Goal: Transaction & Acquisition: Download file/media

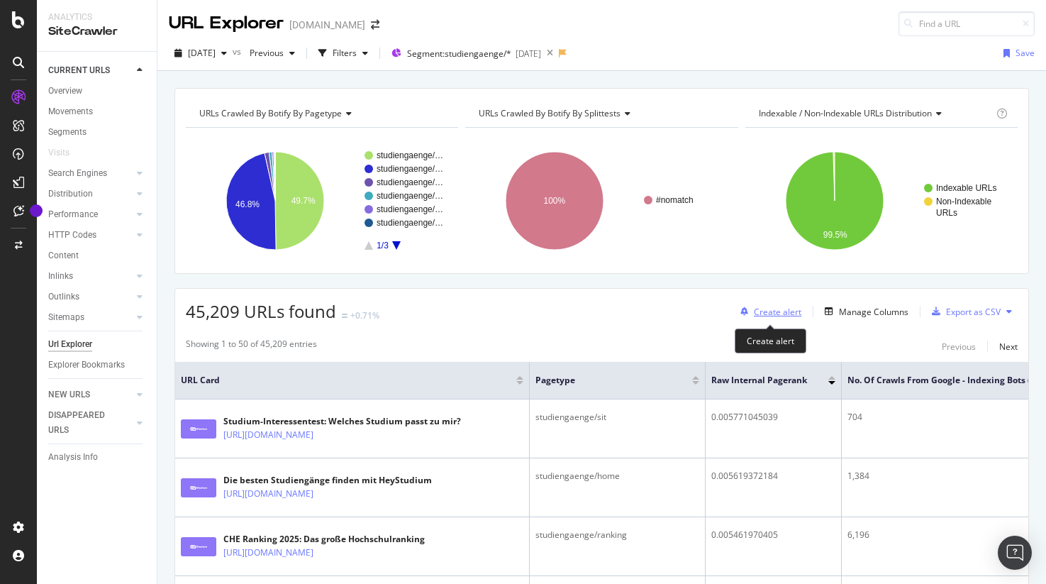
click at [741, 302] on div "Create alert" at bounding box center [768, 311] width 67 height 21
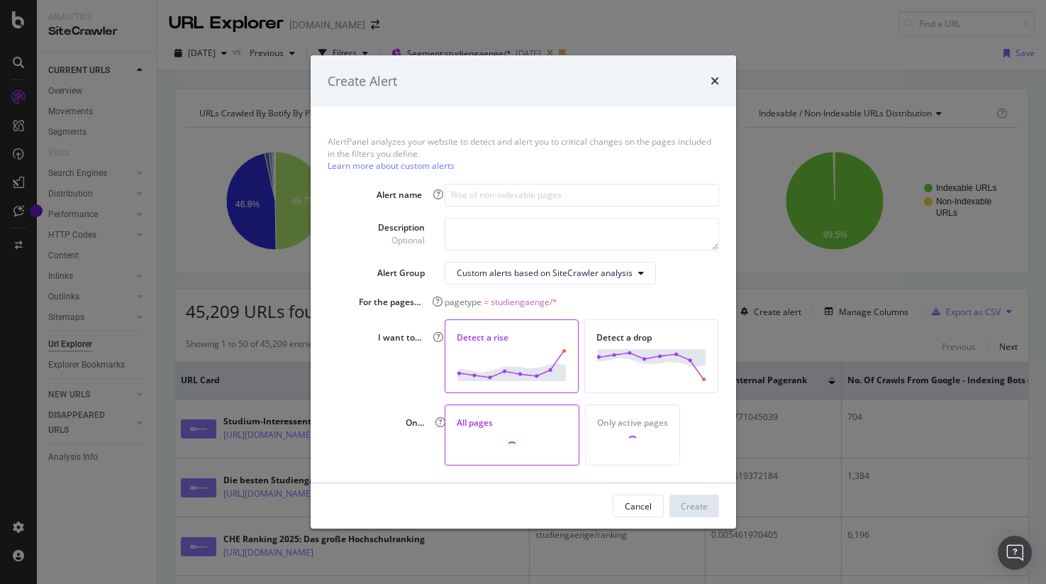
drag, startPoint x: 713, startPoint y: 79, endPoint x: 715, endPoint y: 94, distance: 15.7
click at [713, 82] on icon "times" at bounding box center [715, 80] width 9 height 11
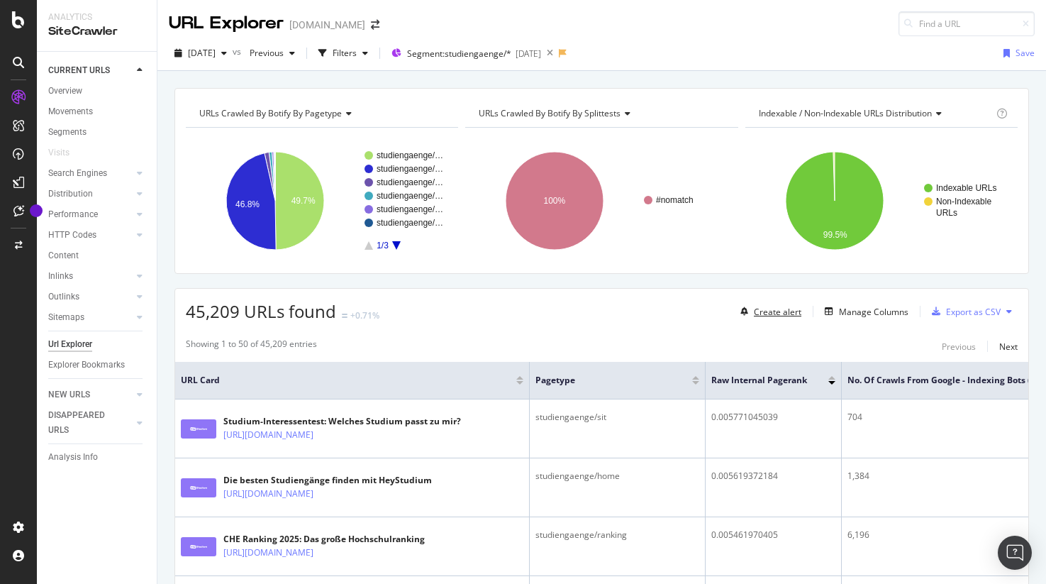
scroll to position [1, 0]
click at [84, 29] on div "SiteCrawler" at bounding box center [96, 31] width 97 height 16
click at [72, 94] on div "Overview" at bounding box center [65, 91] width 34 height 15
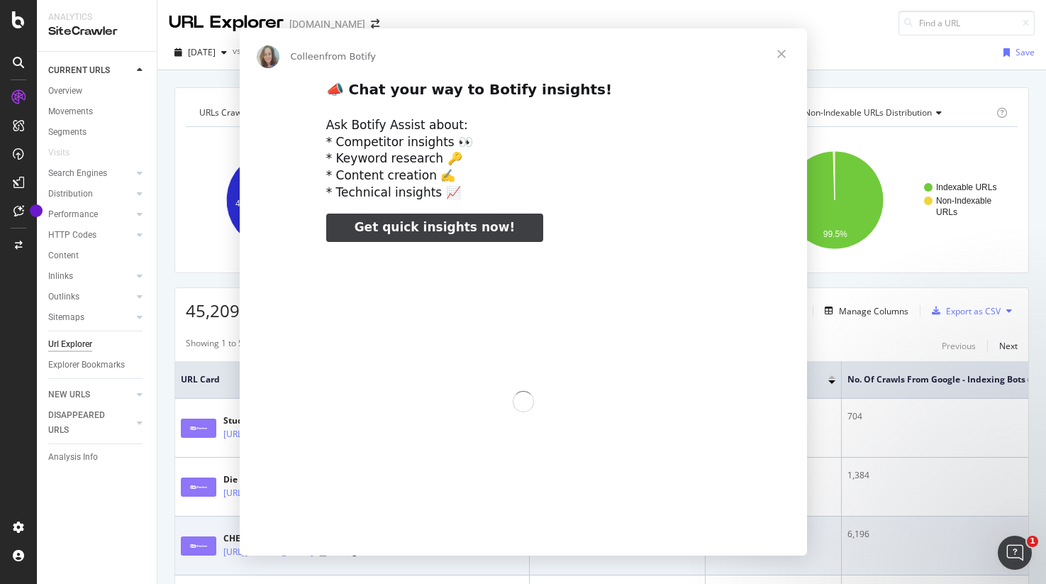
scroll to position [0, 0]
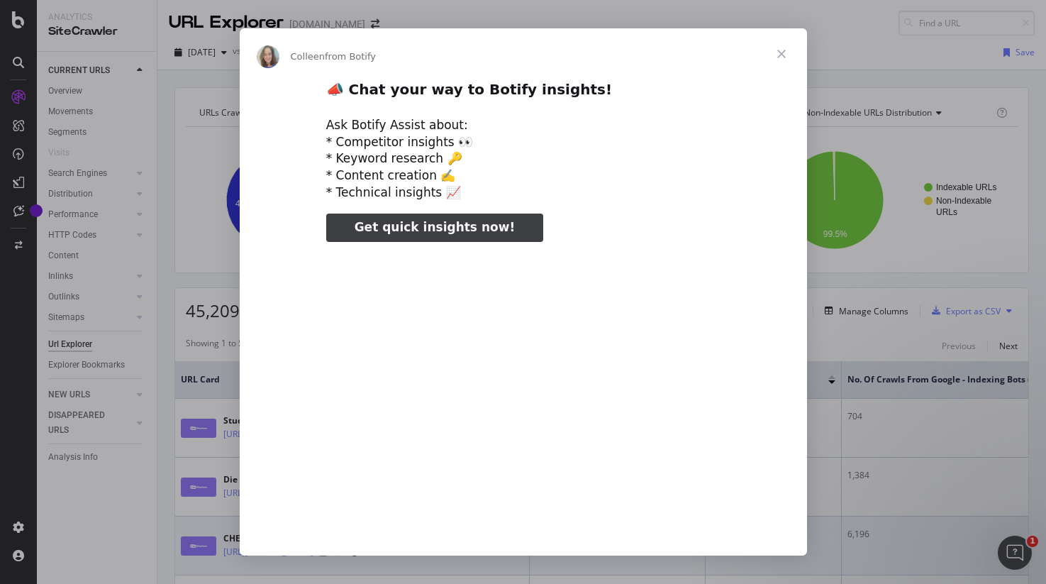
type input "3296666"
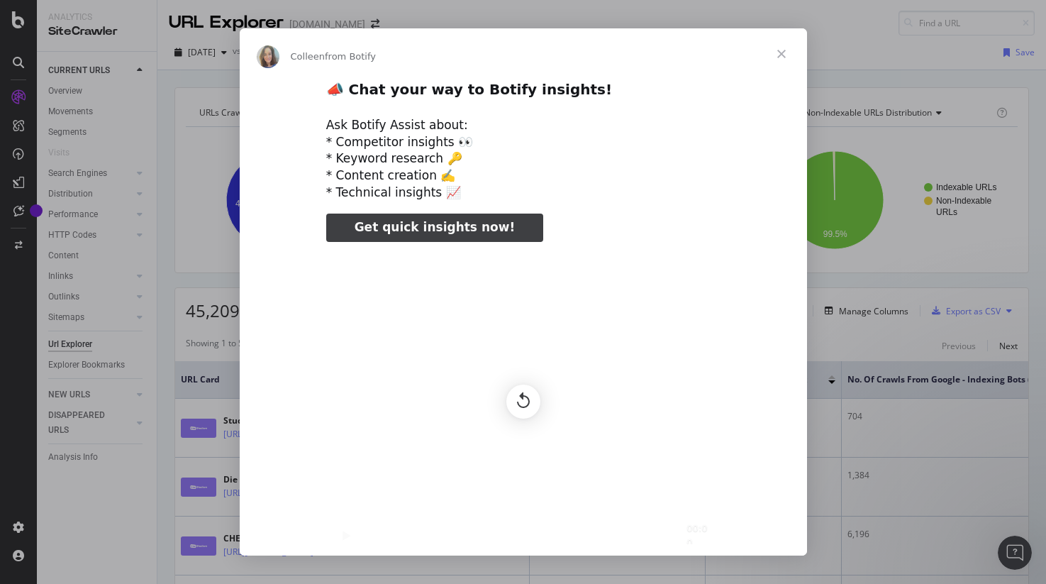
click at [784, 54] on span "Close" at bounding box center [781, 53] width 51 height 51
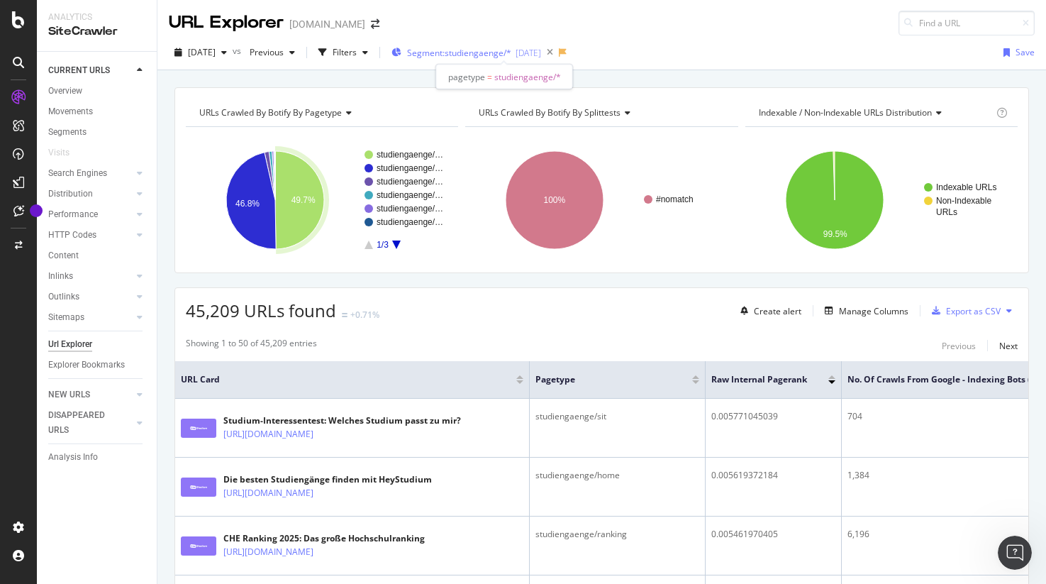
click at [498, 57] on span "Segment: studiengaenge/*" at bounding box center [459, 53] width 104 height 12
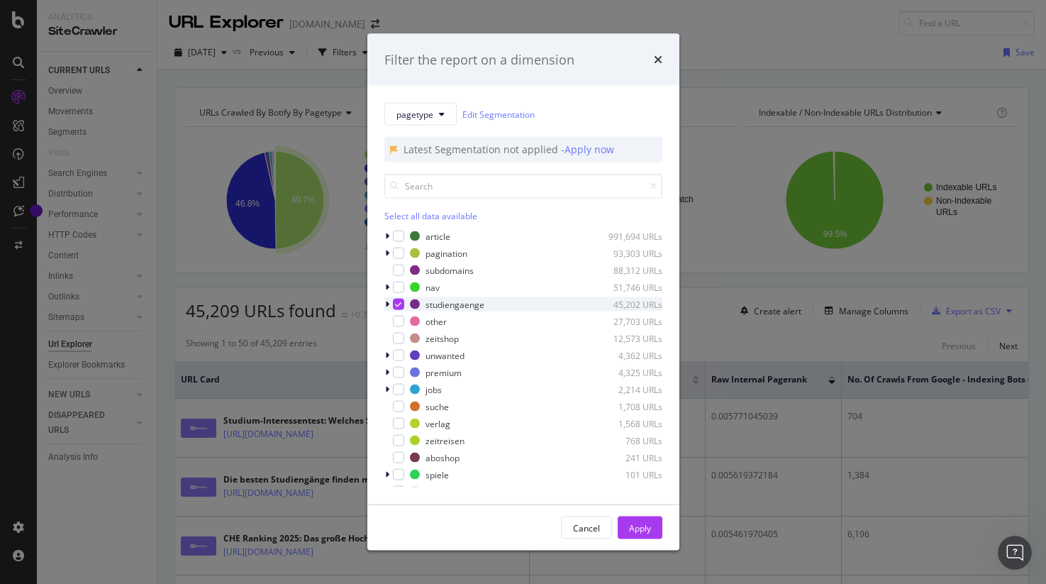
click at [396, 307] on icon "modal" at bounding box center [398, 304] width 6 height 7
click at [397, 394] on div "modal" at bounding box center [398, 389] width 11 height 11
click at [386, 390] on icon "modal" at bounding box center [387, 389] width 4 height 9
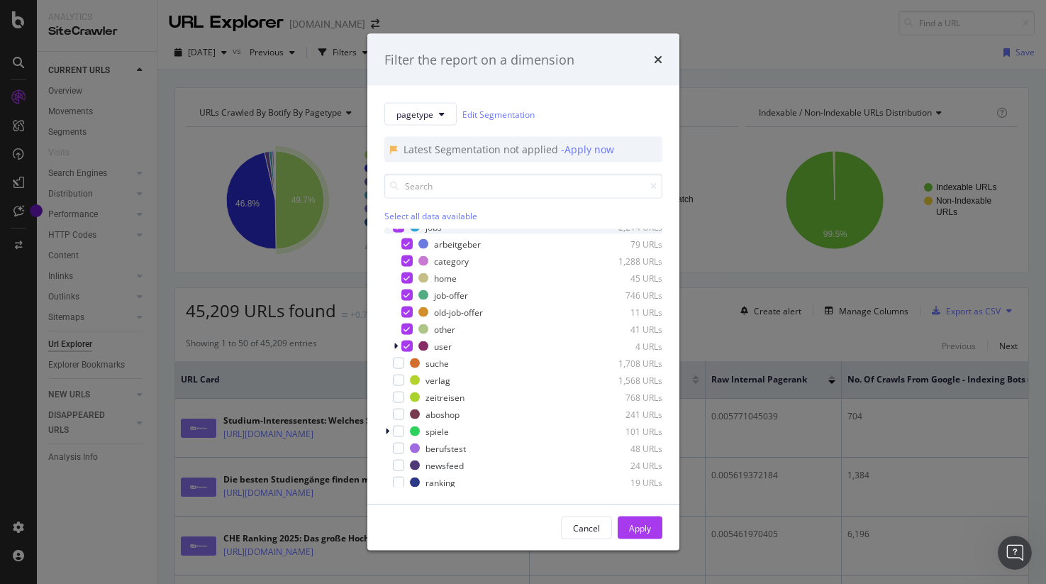
scroll to position [148, 0]
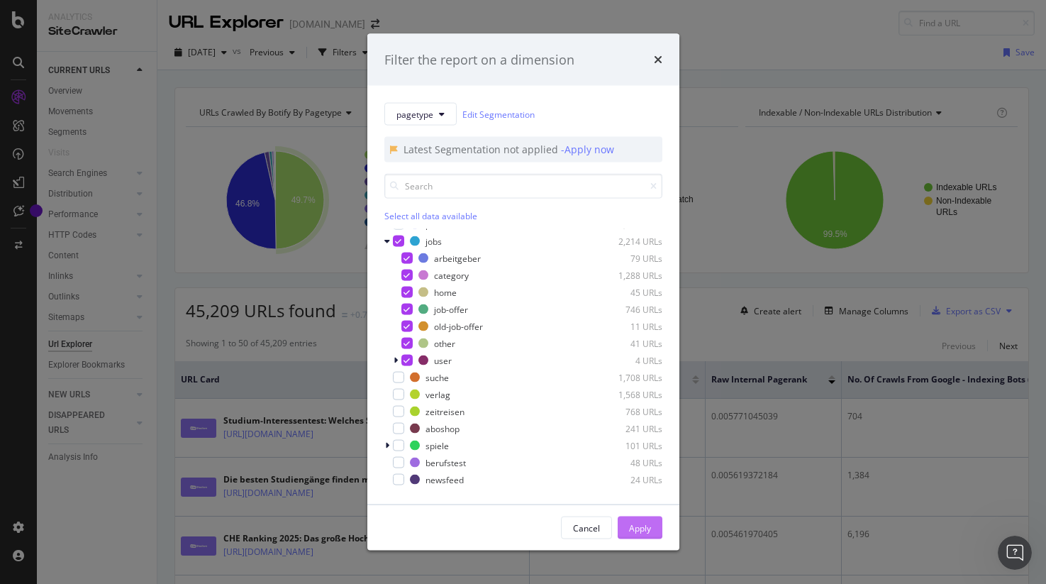
click at [649, 533] on div "Apply" at bounding box center [640, 527] width 22 height 12
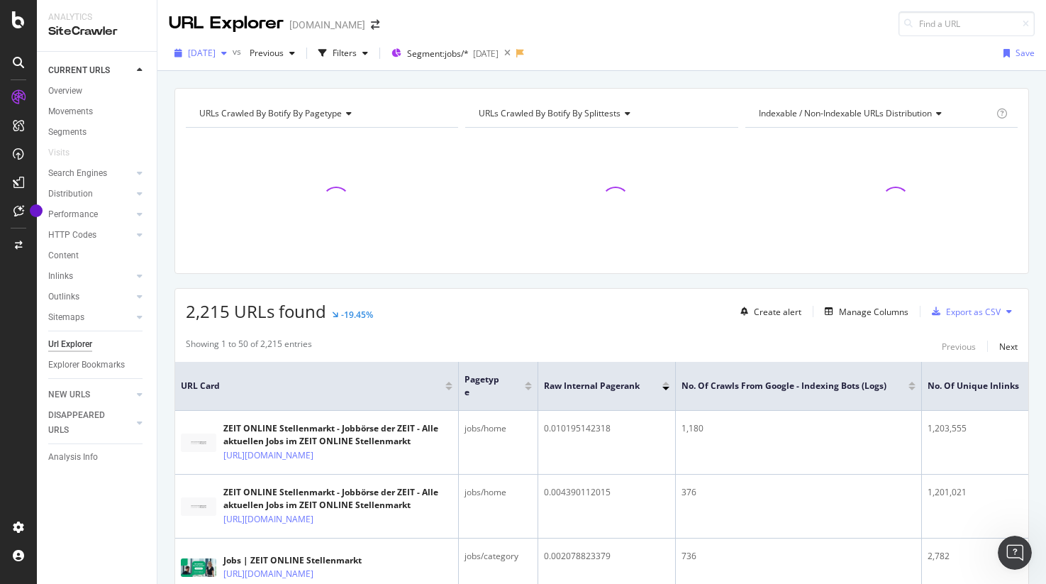
click at [216, 55] on span "[DATE]" at bounding box center [202, 53] width 28 height 12
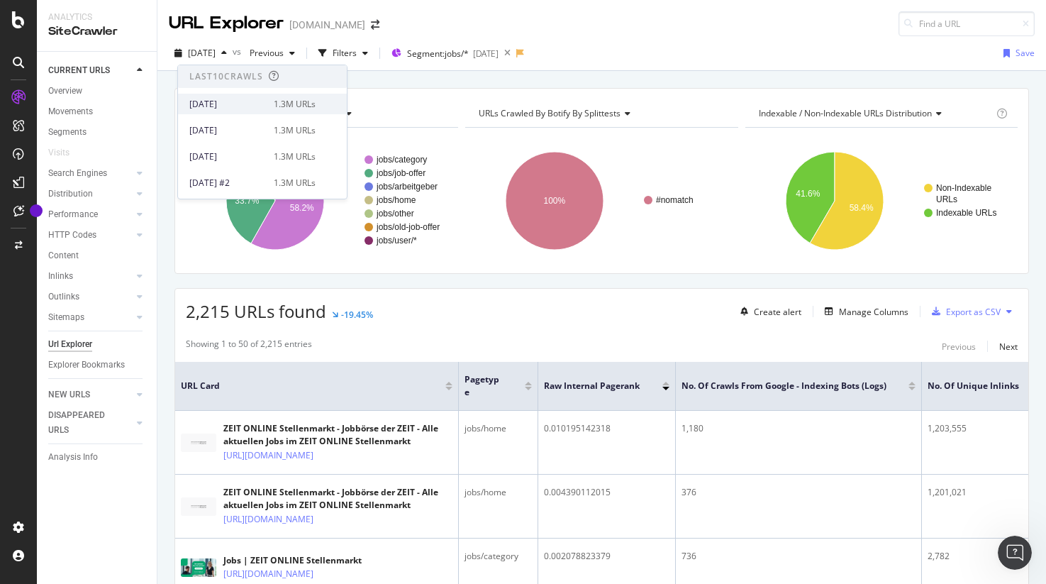
click at [241, 107] on div "2025 Sep. 2nd" at bounding box center [227, 104] width 76 height 13
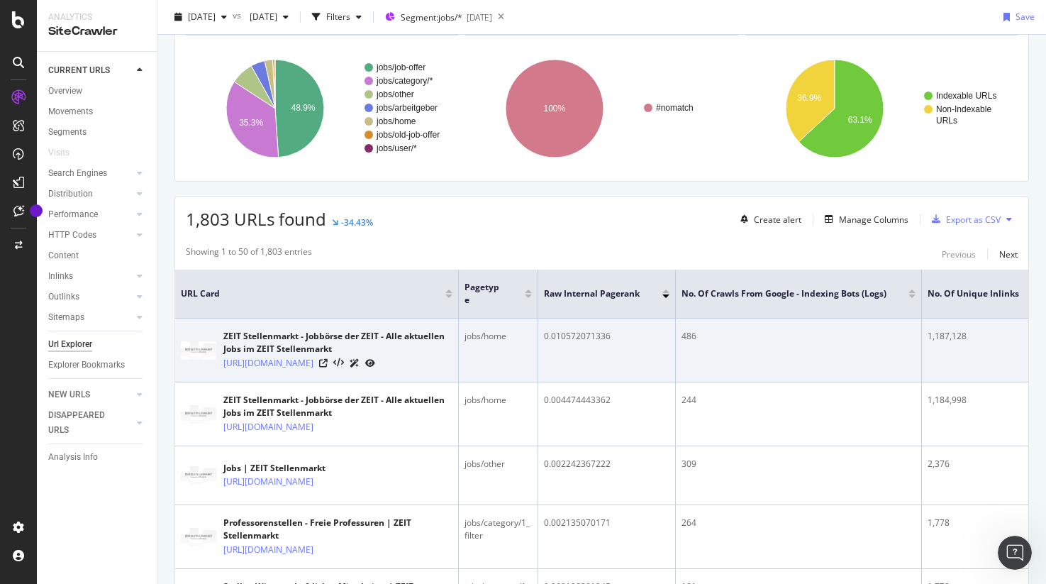
scroll to position [0, 24]
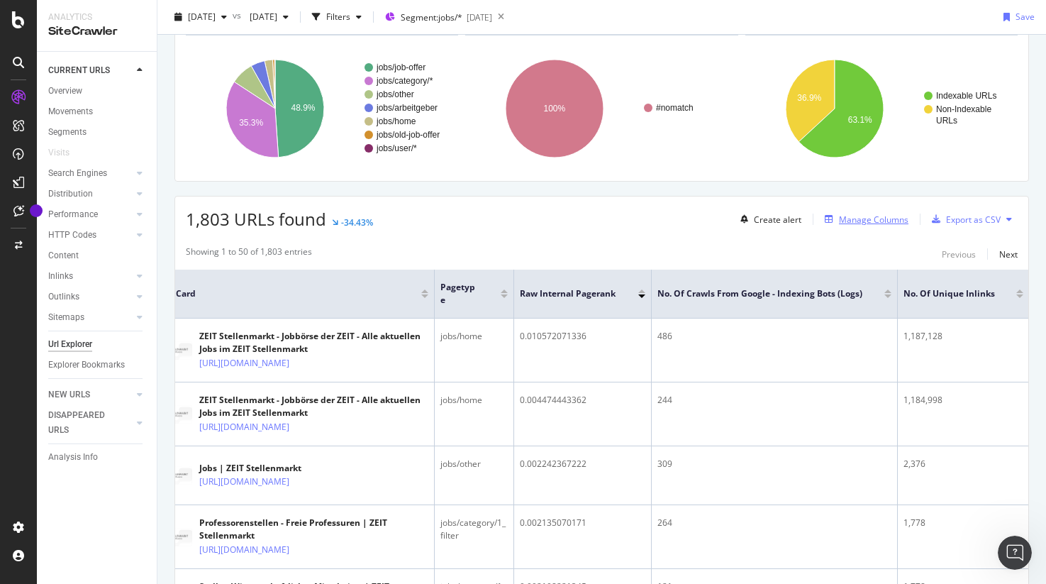
click at [849, 222] on div "Manage Columns" at bounding box center [873, 219] width 69 height 12
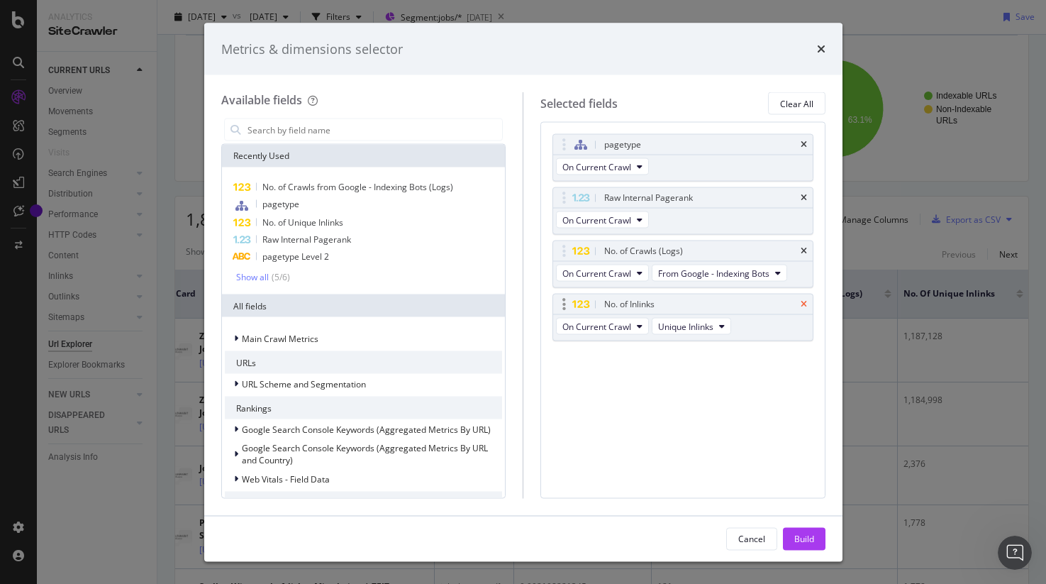
click at [804, 303] on icon "times" at bounding box center [804, 304] width 6 height 9
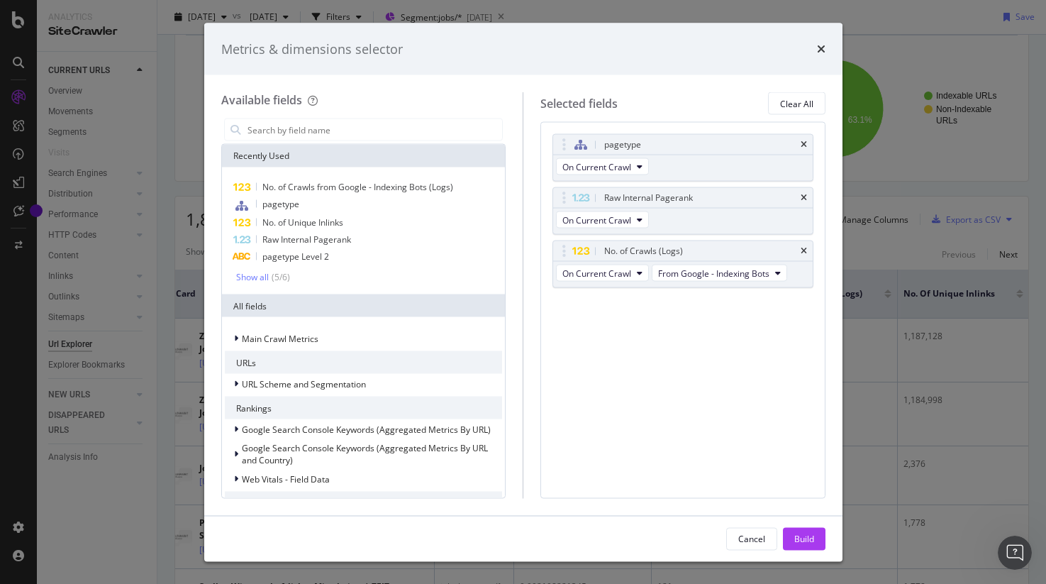
click at [798, 539] on div "Build" at bounding box center [804, 538] width 20 height 12
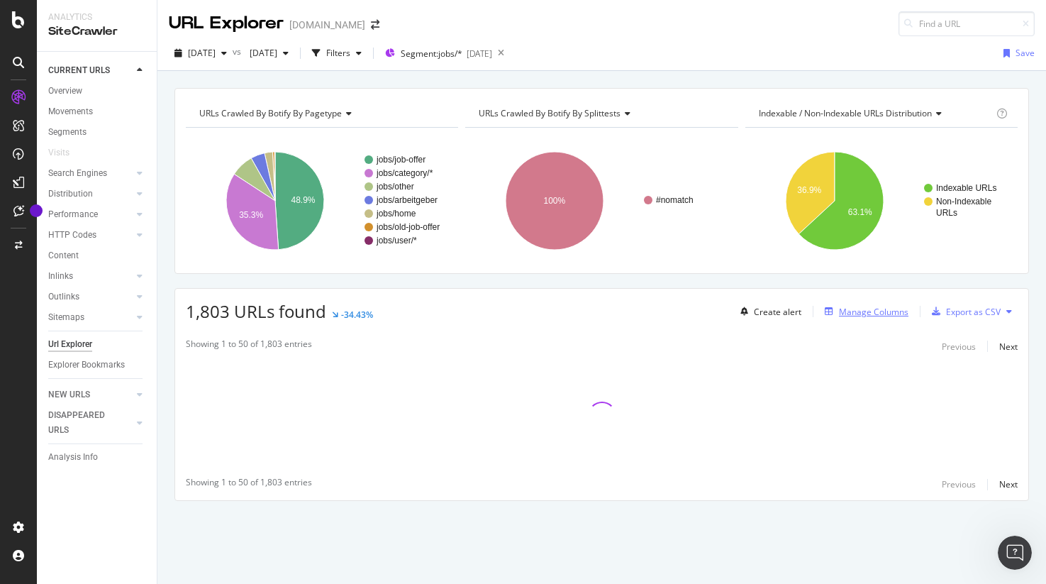
click at [877, 317] on div "Manage Columns" at bounding box center [873, 312] width 69 height 12
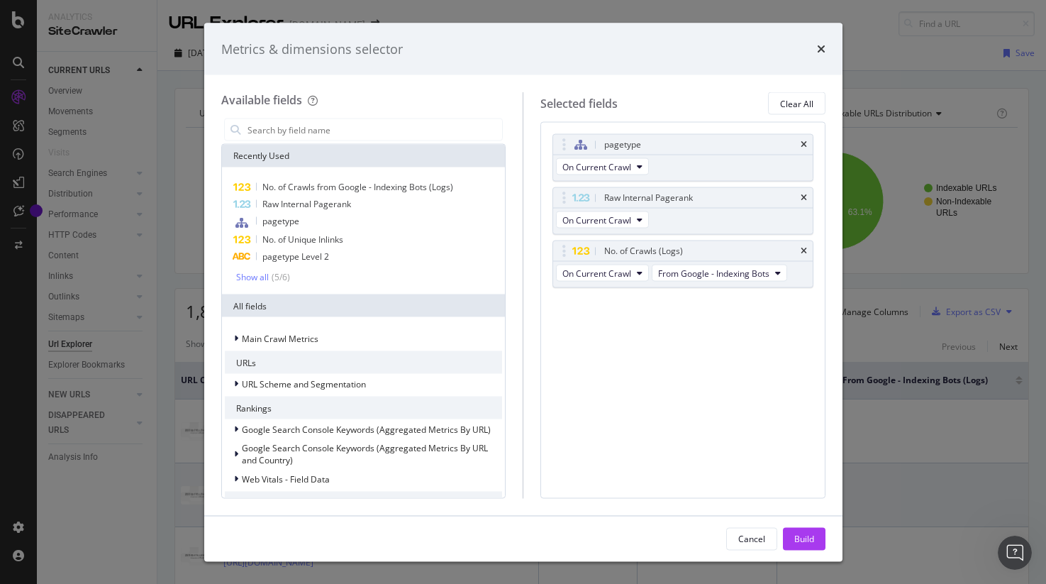
click at [794, 539] on div "Build" at bounding box center [804, 538] width 20 height 12
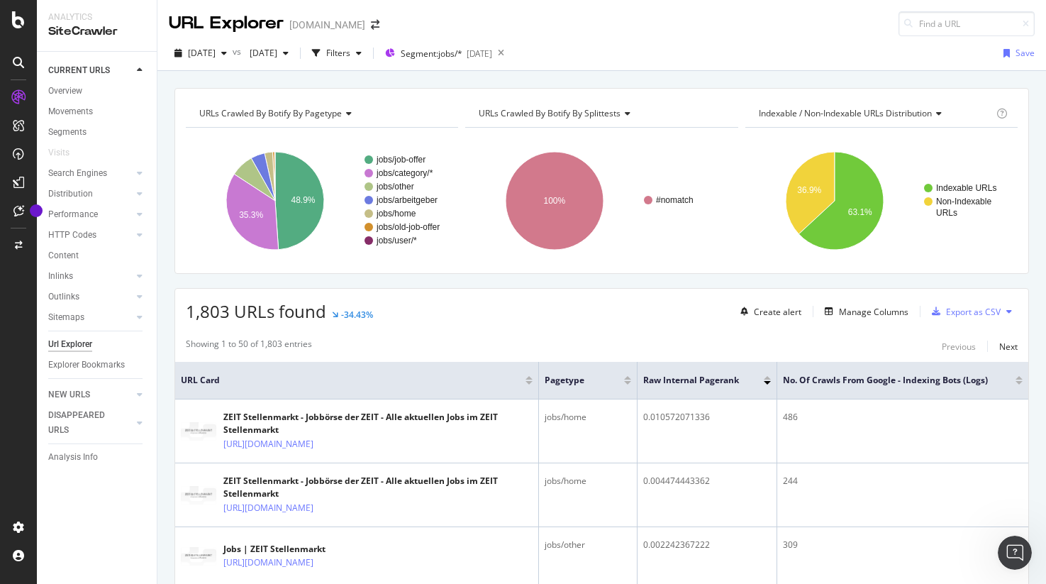
click at [489, 308] on div "1,803 URLs found -34.43% Create alert Manage Columns Export as CSV" at bounding box center [601, 306] width 853 height 35
click at [367, 50] on div "button" at bounding box center [358, 53] width 17 height 9
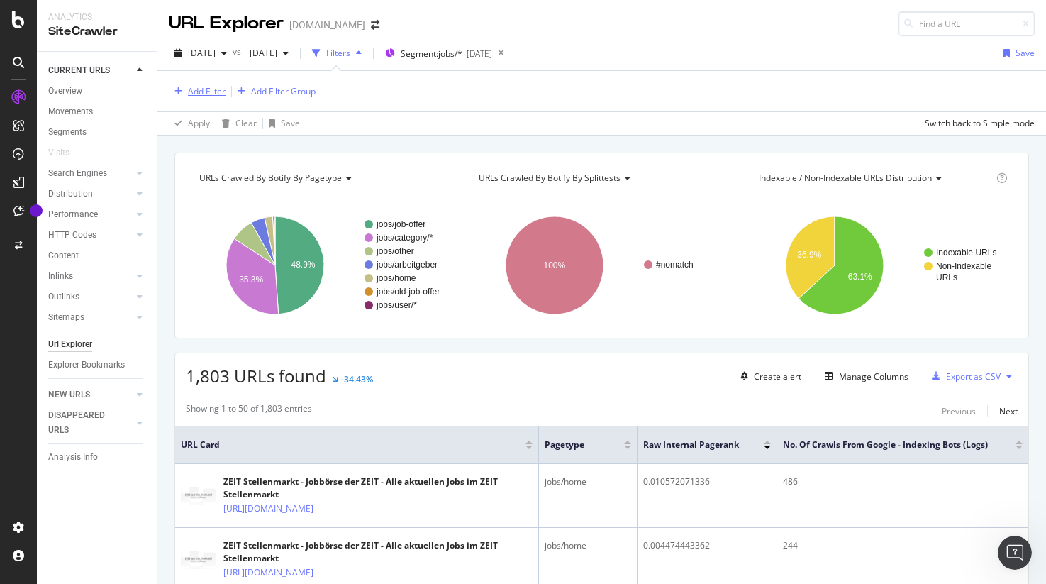
click at [218, 94] on div "Add Filter" at bounding box center [207, 91] width 38 height 12
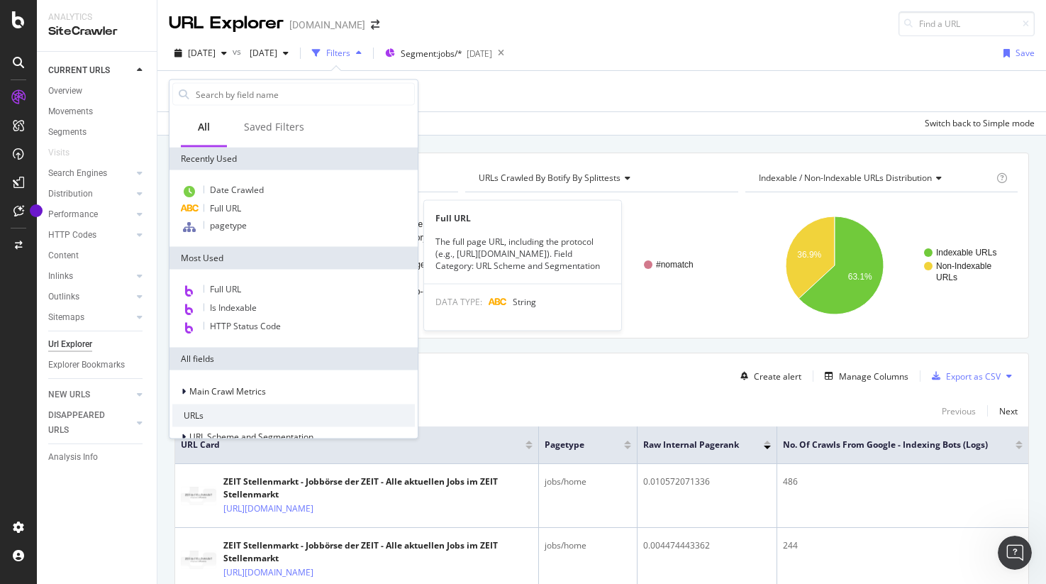
click at [264, 206] on div "Full URL" at bounding box center [293, 208] width 243 height 17
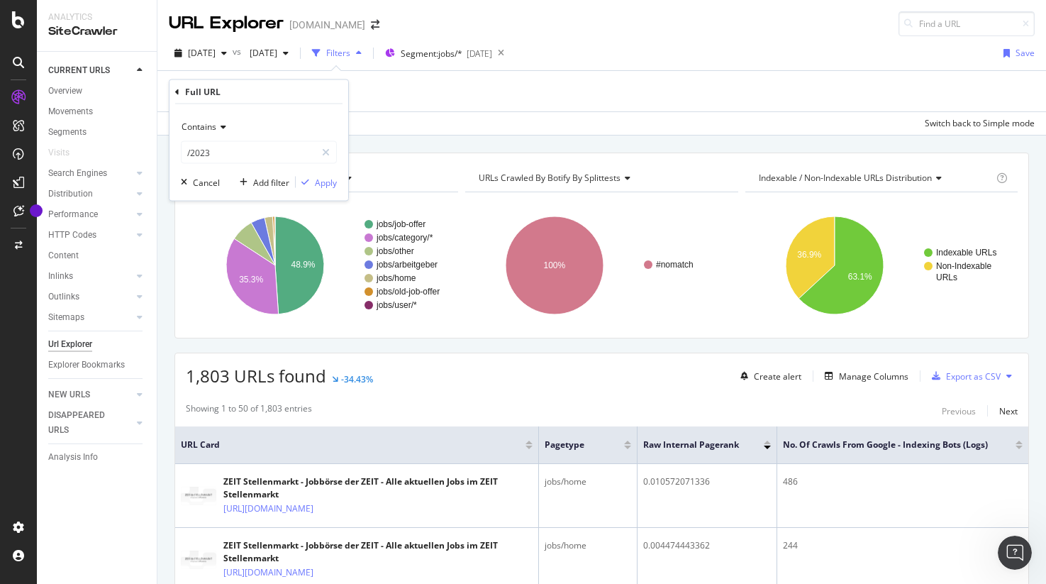
click at [213, 125] on span "Contains" at bounding box center [199, 127] width 35 height 12
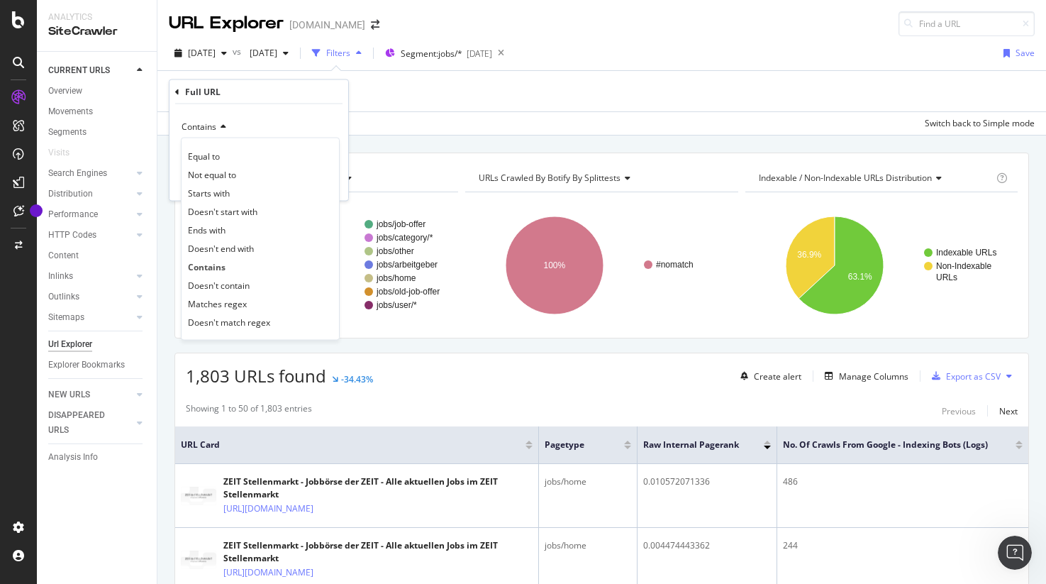
click at [239, 270] on div "Contains" at bounding box center [260, 266] width 152 height 18
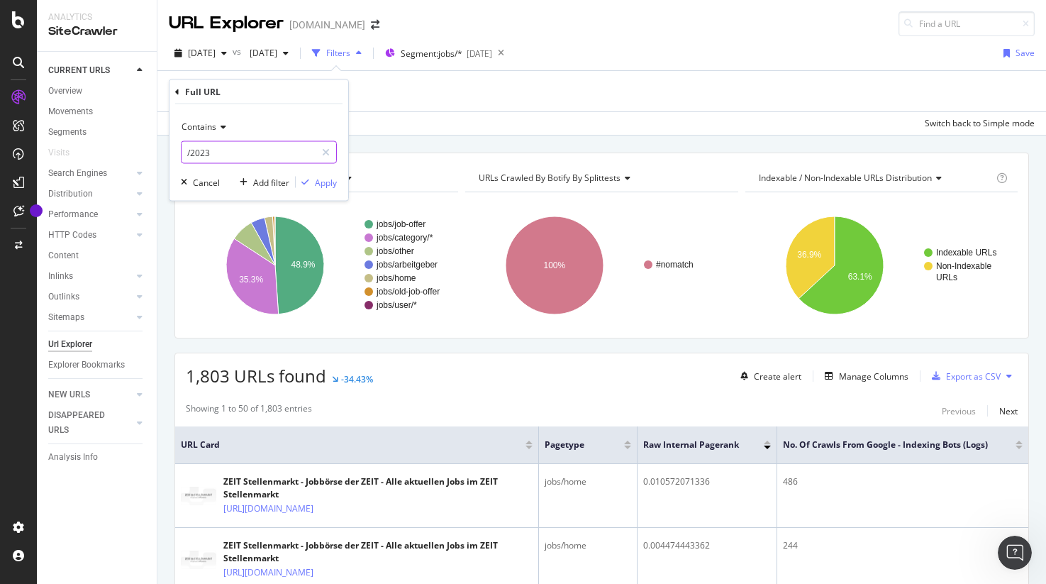
click at [264, 144] on input "/2023" at bounding box center [249, 152] width 134 height 23
click at [264, 145] on input "/2023" at bounding box center [249, 152] width 134 height 23
type input "?"
click at [313, 185] on div "button" at bounding box center [305, 182] width 19 height 9
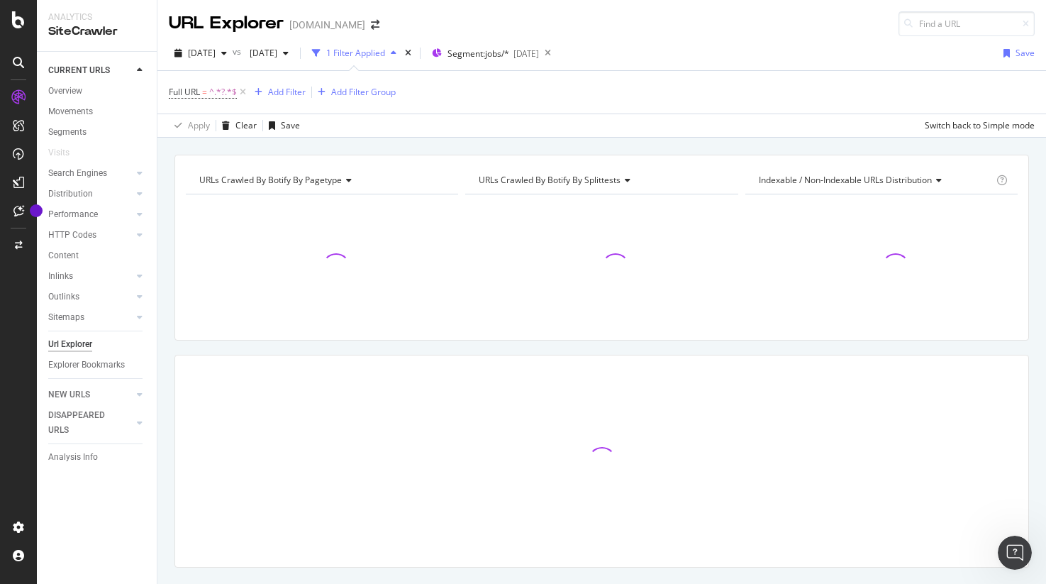
drag, startPoint x: 463, startPoint y: 140, endPoint x: 486, endPoint y: 155, distance: 27.4
click at [463, 141] on div "URLs Crawled By Botify By pagetype Chart (by Value) Table Expand Export as CSV …" at bounding box center [601, 155] width 888 height 34
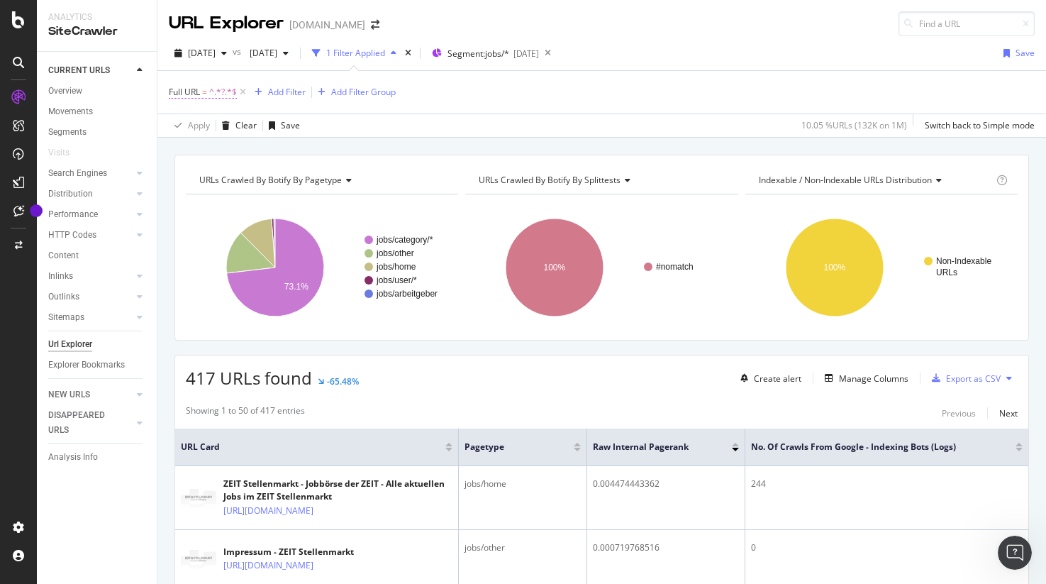
click at [227, 96] on span "^.*?.*$" at bounding box center [223, 92] width 28 height 20
click at [205, 124] on span "Contains" at bounding box center [199, 125] width 35 height 12
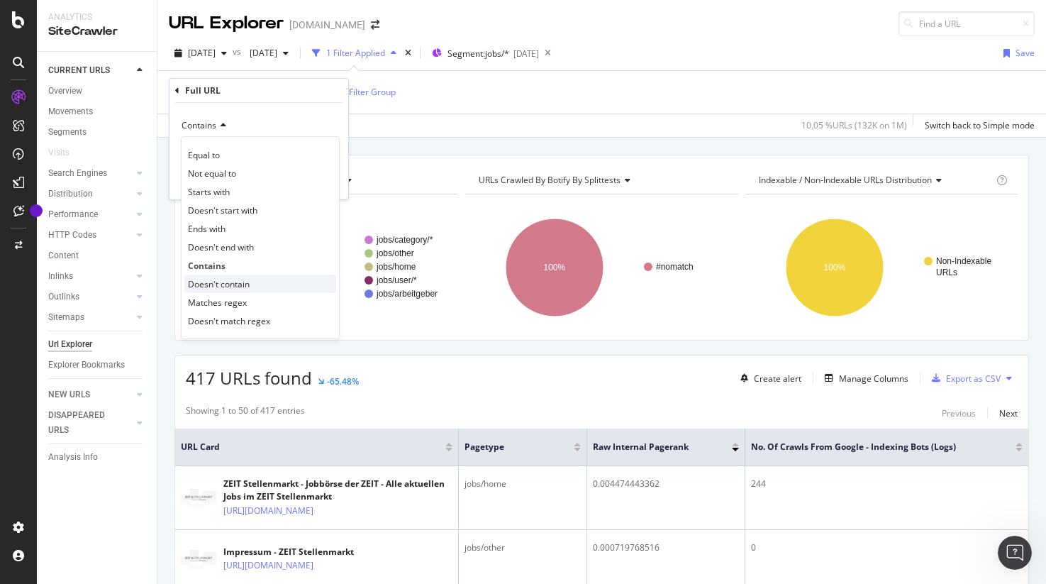
click at [238, 283] on span "Doesn't contain" at bounding box center [219, 284] width 62 height 12
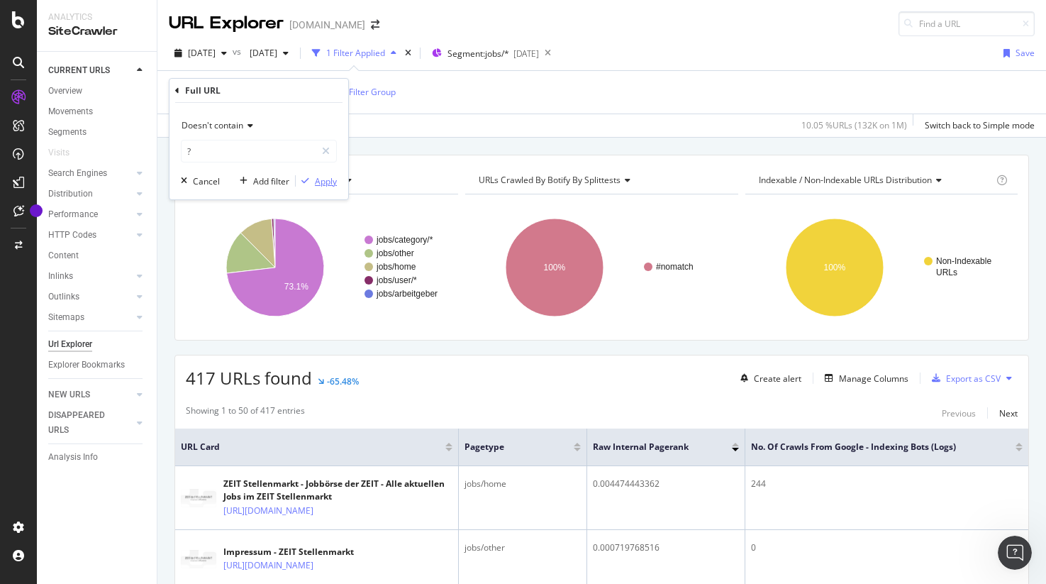
click at [323, 182] on div "Apply" at bounding box center [326, 181] width 22 height 12
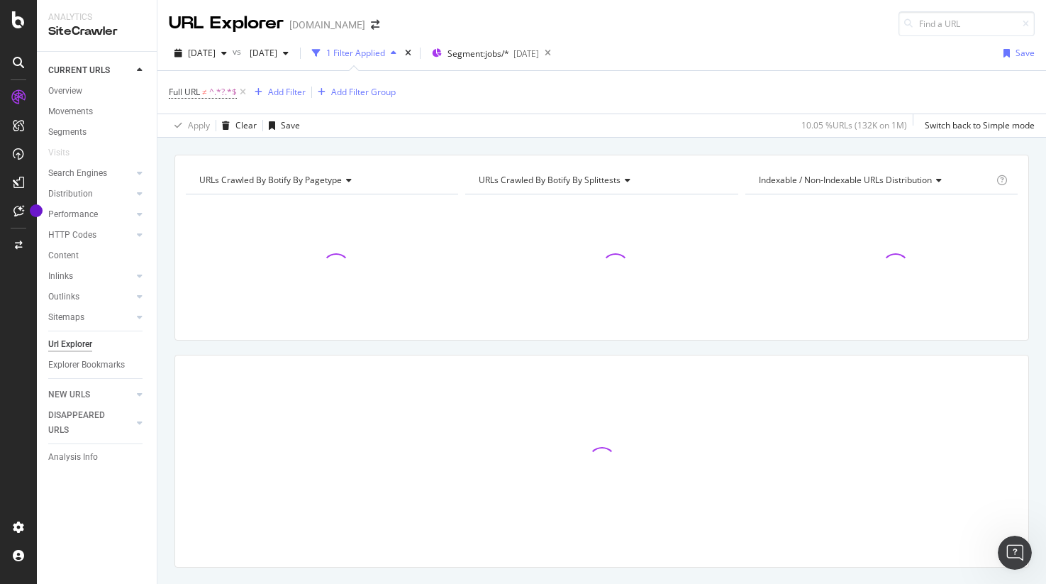
drag, startPoint x: 456, startPoint y: 128, endPoint x: 485, endPoint y: 130, distance: 29.2
click at [457, 128] on div "Apply Clear Save 10.05 % URLs ( 132K on 1M ) Switch back to Simple mode" at bounding box center [601, 124] width 888 height 23
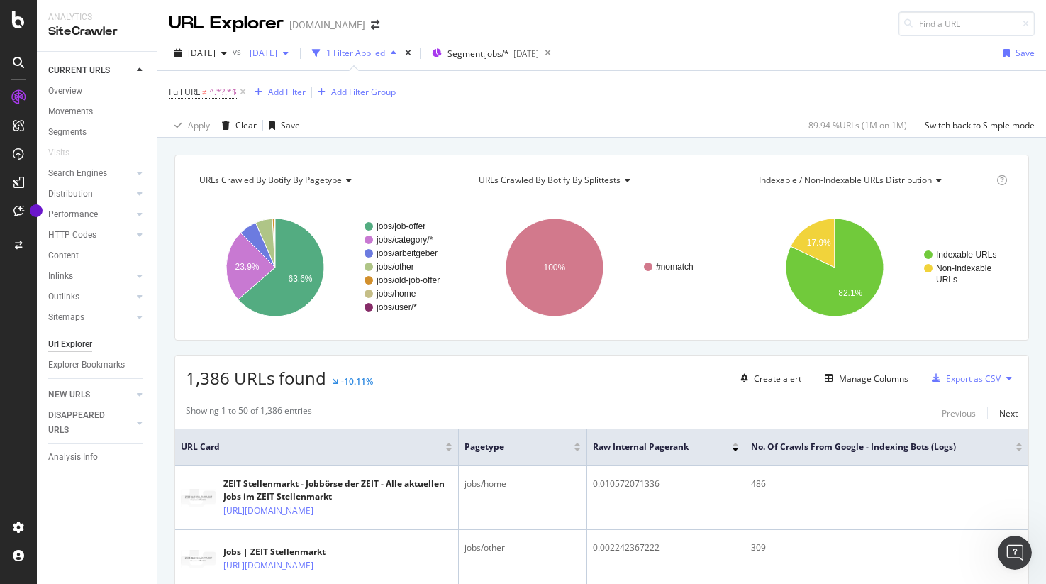
click at [277, 56] on span "2025 May. 6th" at bounding box center [260, 53] width 33 height 12
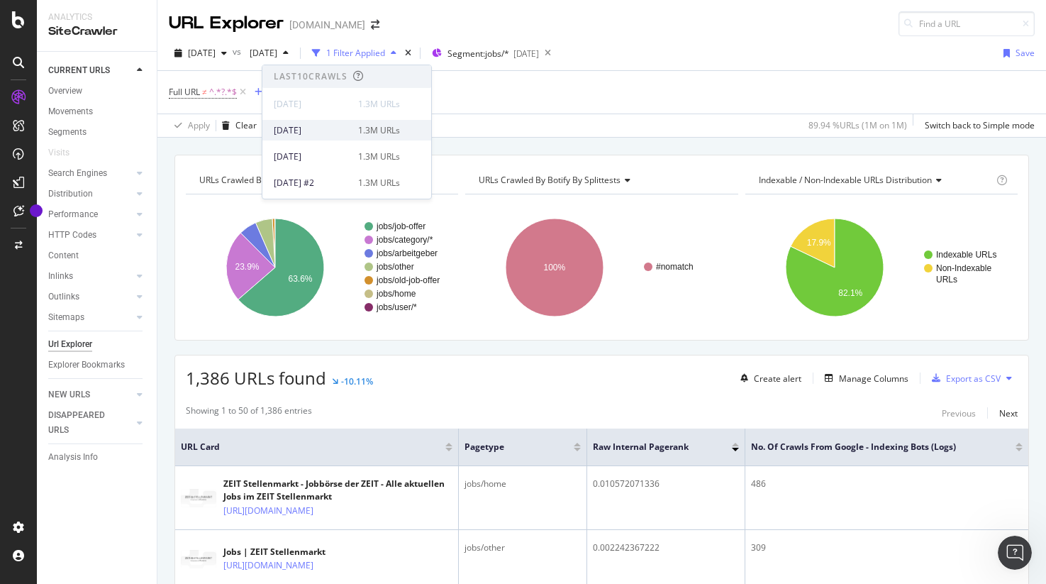
click at [332, 123] on div "2025 Aug. 5th 1.3M URLs" at bounding box center [346, 130] width 169 height 21
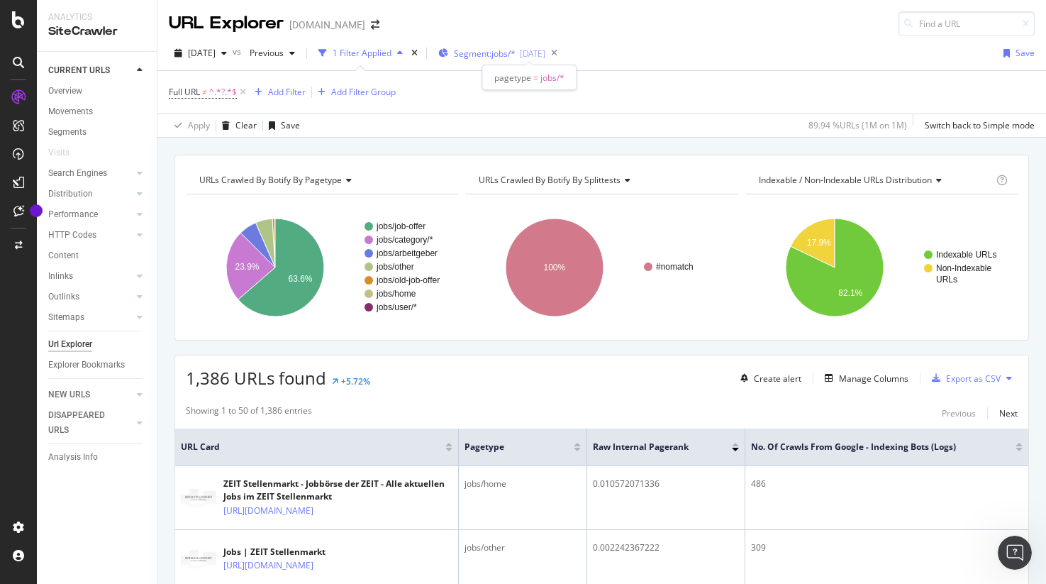
click at [516, 50] on span "Segment: jobs/*" at bounding box center [485, 54] width 62 height 12
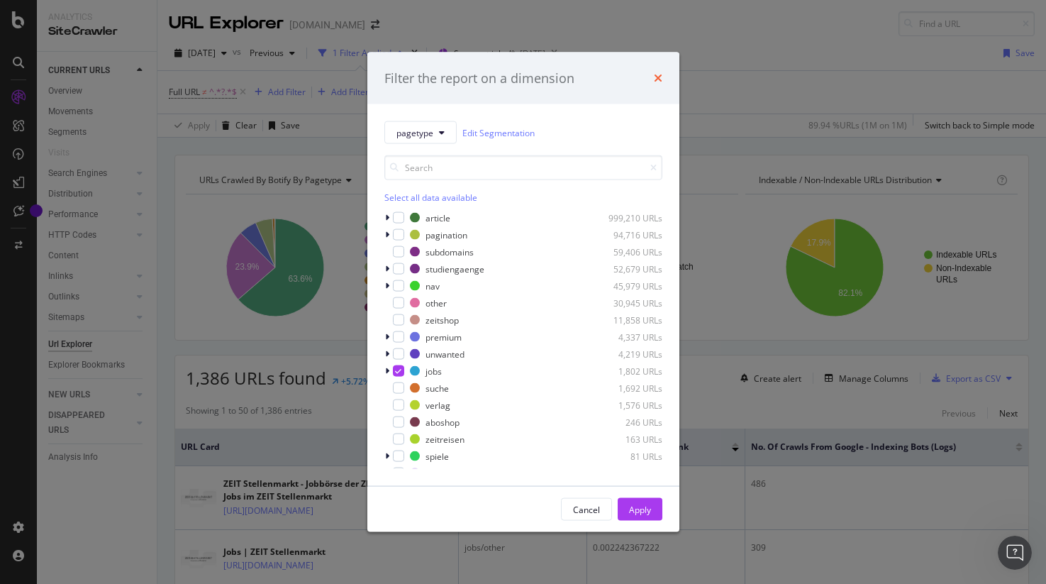
click at [658, 78] on icon "times" at bounding box center [658, 77] width 9 height 11
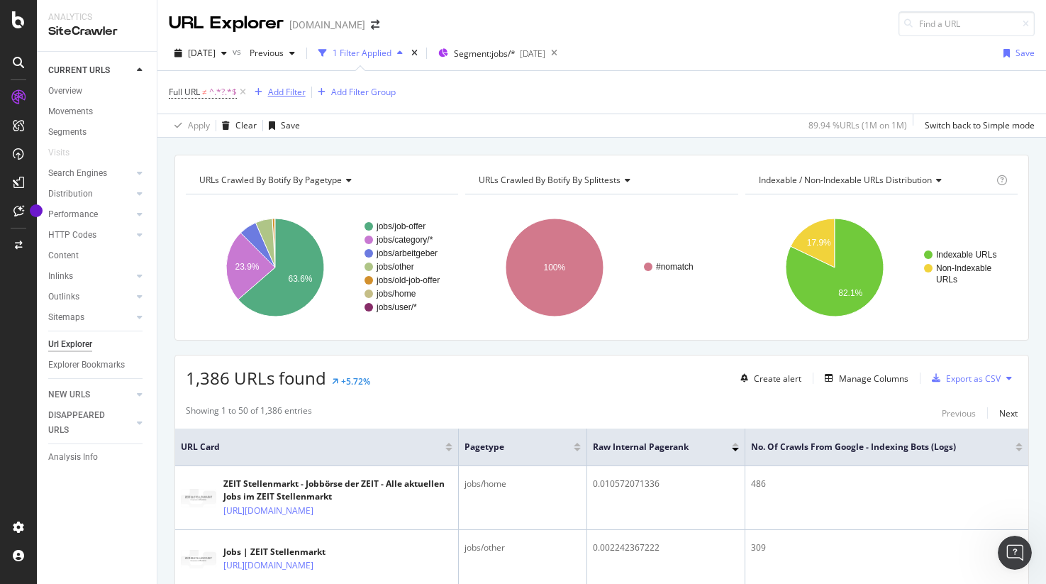
click at [279, 89] on div "Add Filter" at bounding box center [287, 92] width 38 height 12
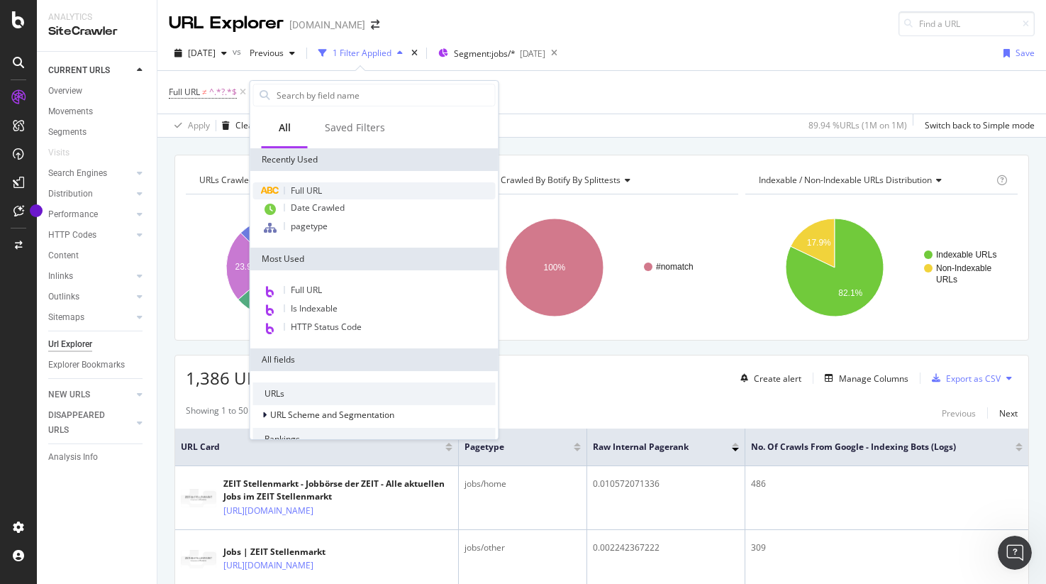
click at [304, 184] on div "Full URL" at bounding box center [374, 190] width 243 height 17
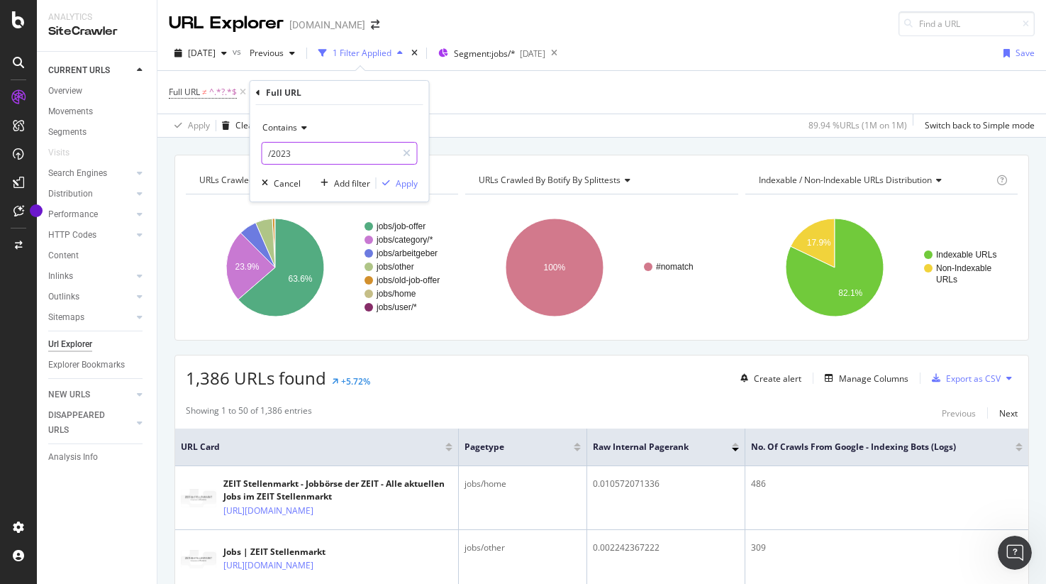
click at [303, 152] on input "/2023" at bounding box center [329, 153] width 134 height 23
type input "w"
type input "jobs.zeit.de"
click at [408, 183] on div "Apply" at bounding box center [407, 183] width 22 height 12
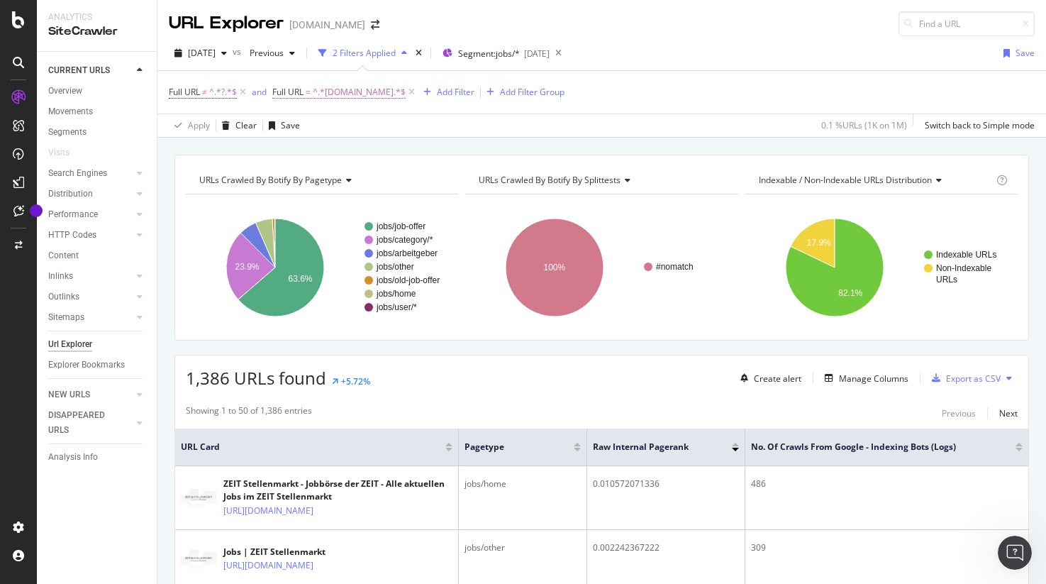
click at [347, 94] on span "^.*jobs.zeit.de.*$" at bounding box center [359, 92] width 93 height 20
click at [469, 128] on div "Apply Clear Save 0.1 % URLs ( 1K on 1M ) Switch back to Simple mode" at bounding box center [601, 124] width 888 height 23
click at [498, 60] on div "Segment: jobs/* 2025-09-22" at bounding box center [495, 53] width 107 height 21
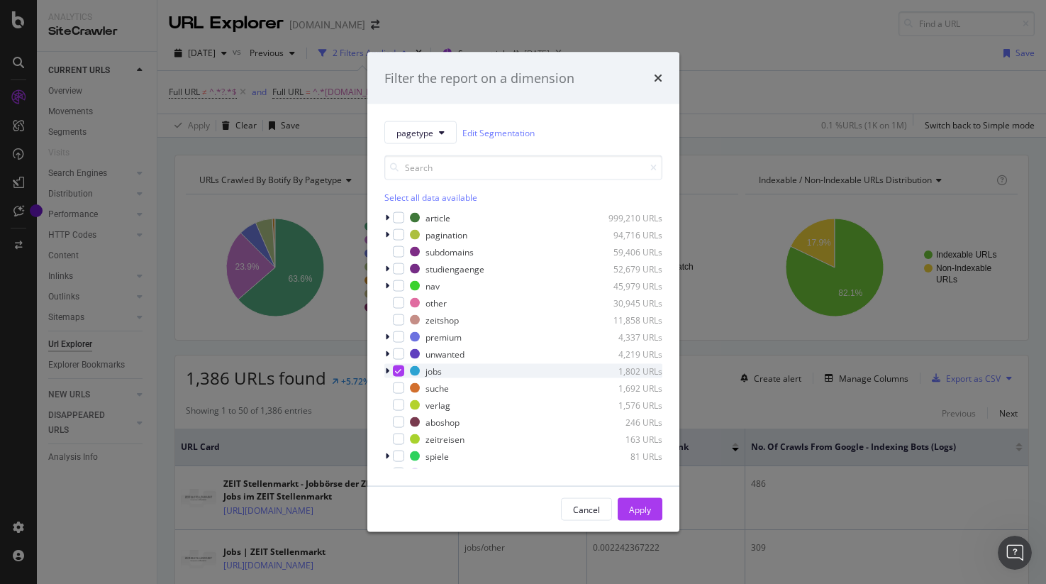
click at [387, 370] on icon "modal" at bounding box center [387, 371] width 4 height 9
click at [387, 370] on icon "modal" at bounding box center [387, 371] width 6 height 9
click at [664, 77] on div "Filter the report on a dimension" at bounding box center [523, 78] width 312 height 52
click at [657, 77] on icon "times" at bounding box center [658, 77] width 9 height 11
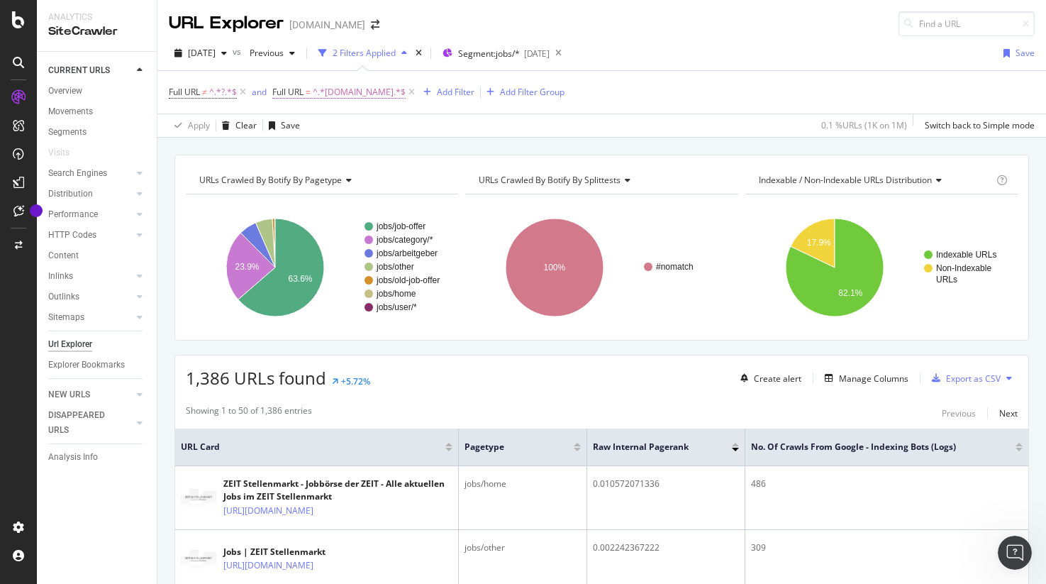
click at [305, 98] on span "Full URL = ^.*jobs.zeit.de.*$" at bounding box center [338, 92] width 133 height 13
click at [369, 157] on input "jobs.zeit.de" at bounding box center [353, 151] width 134 height 23
click at [315, 126] on span "Contains" at bounding box center [303, 125] width 35 height 12
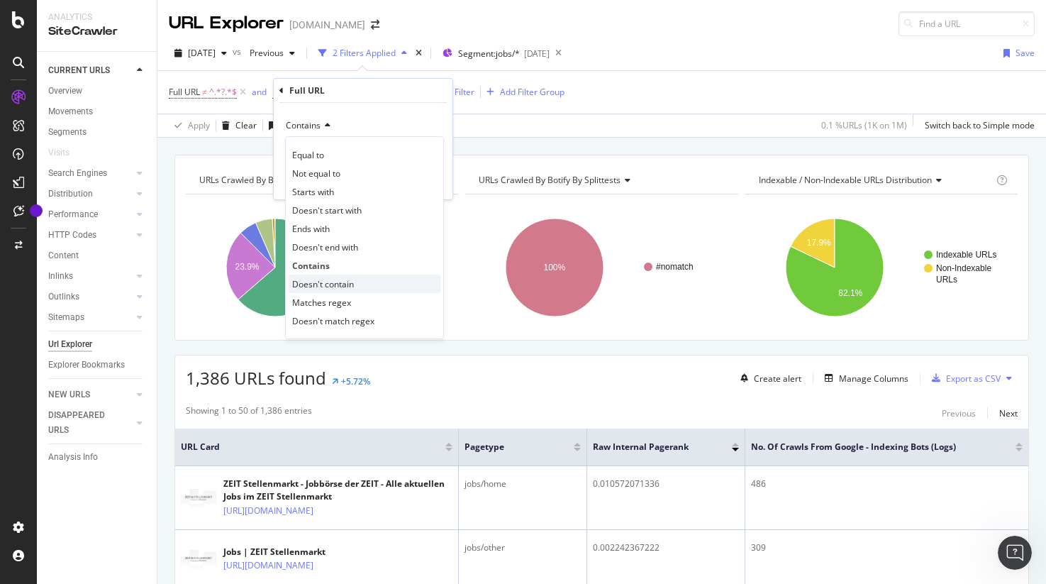
click at [323, 282] on span "Doesn't contain" at bounding box center [323, 284] width 62 height 12
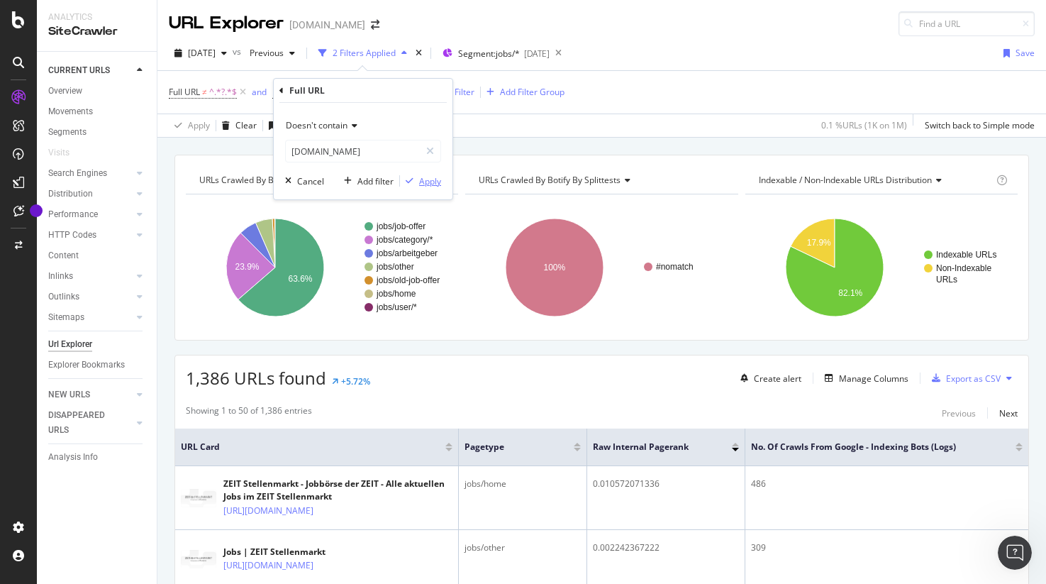
click at [432, 184] on div "Apply" at bounding box center [430, 181] width 22 height 12
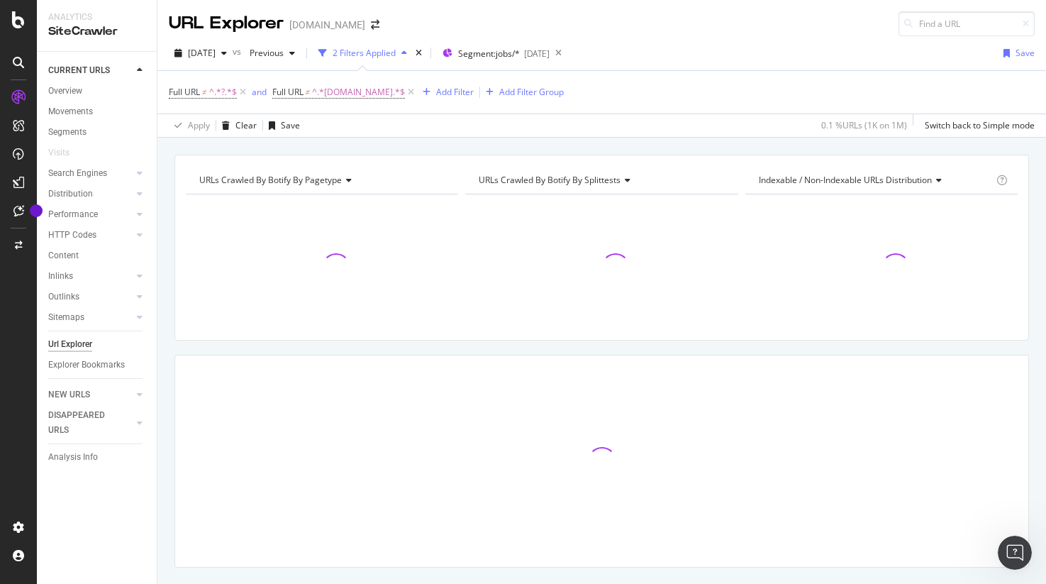
click at [324, 155] on div "URLs Crawled By Botify By pagetype Chart (by Value) Table Expand Export as CSV …" at bounding box center [601, 248] width 854 height 186
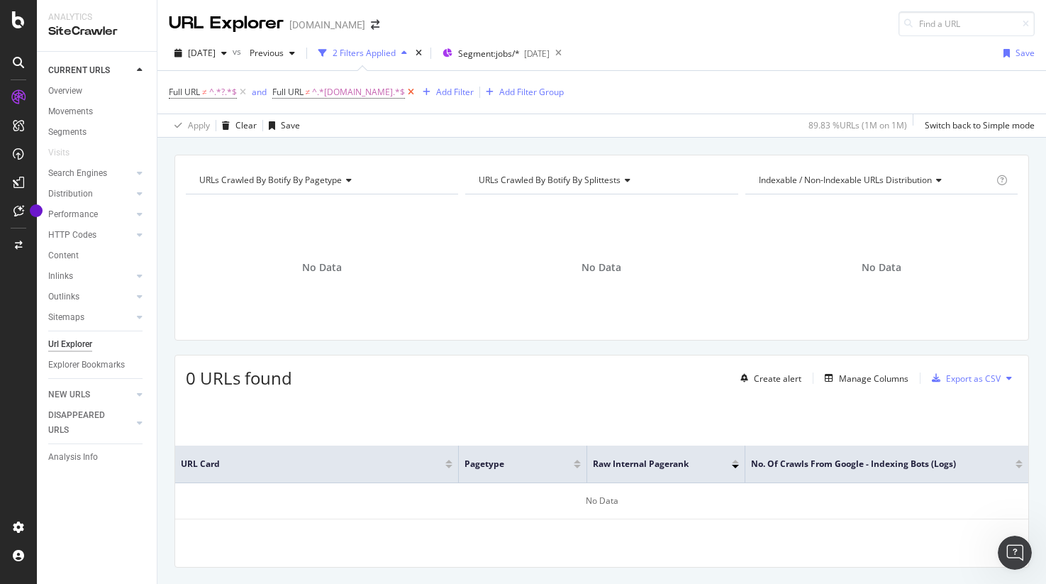
click at [405, 95] on icon at bounding box center [411, 92] width 12 height 14
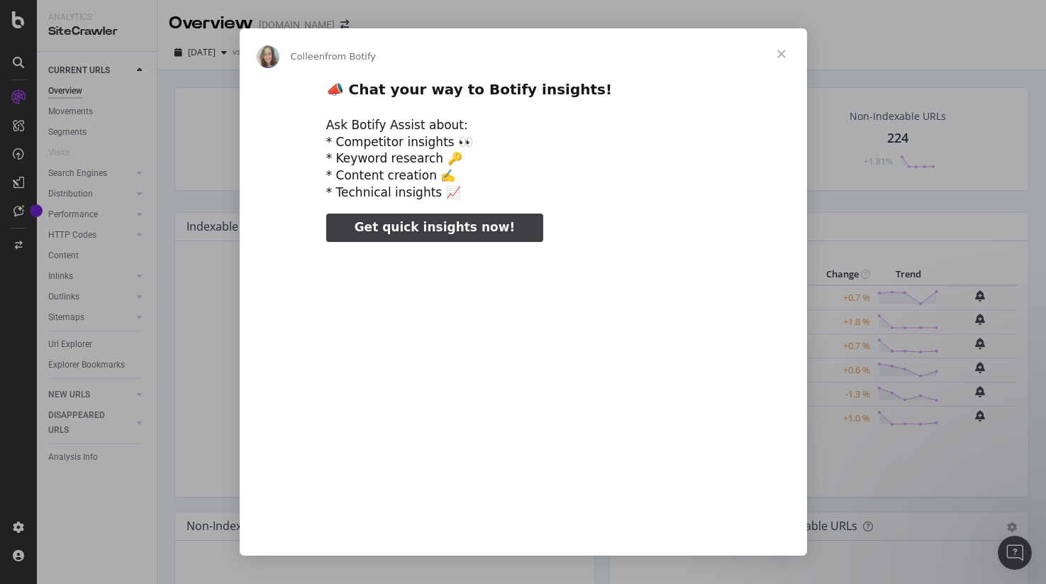
type input "127336"
click at [786, 57] on span "Close" at bounding box center [781, 53] width 51 height 51
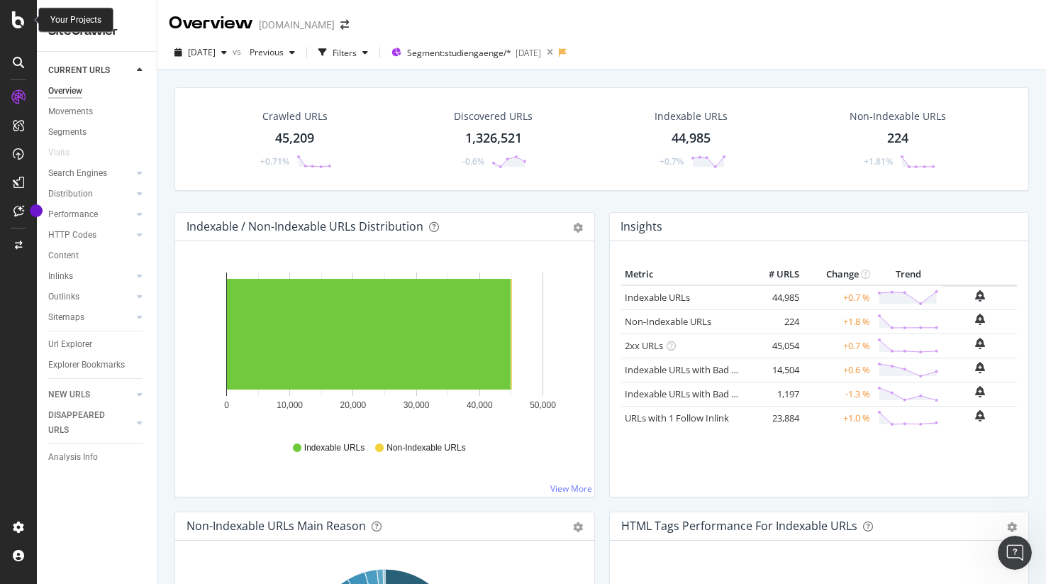
click at [11, 25] on div at bounding box center [18, 19] width 34 height 17
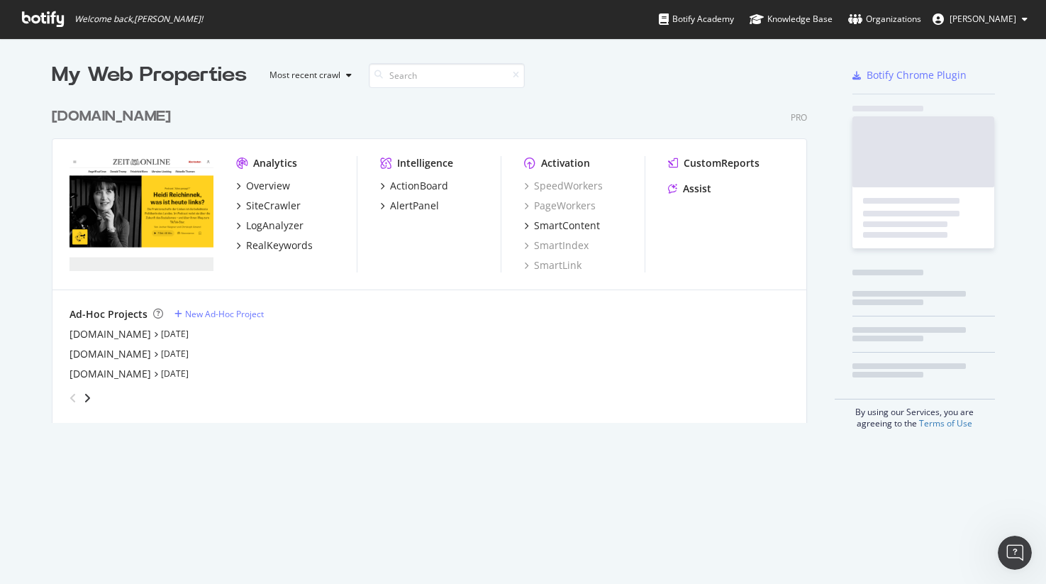
scroll to position [584, 1046]
click at [110, 333] on div "[DOMAIN_NAME]" at bounding box center [110, 334] width 82 height 14
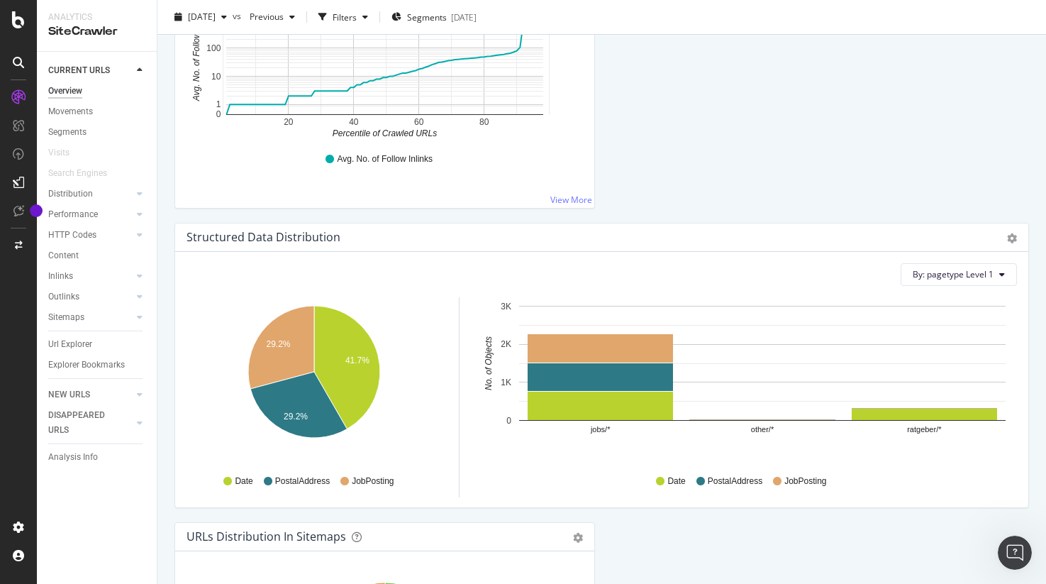
scroll to position [1455, 0]
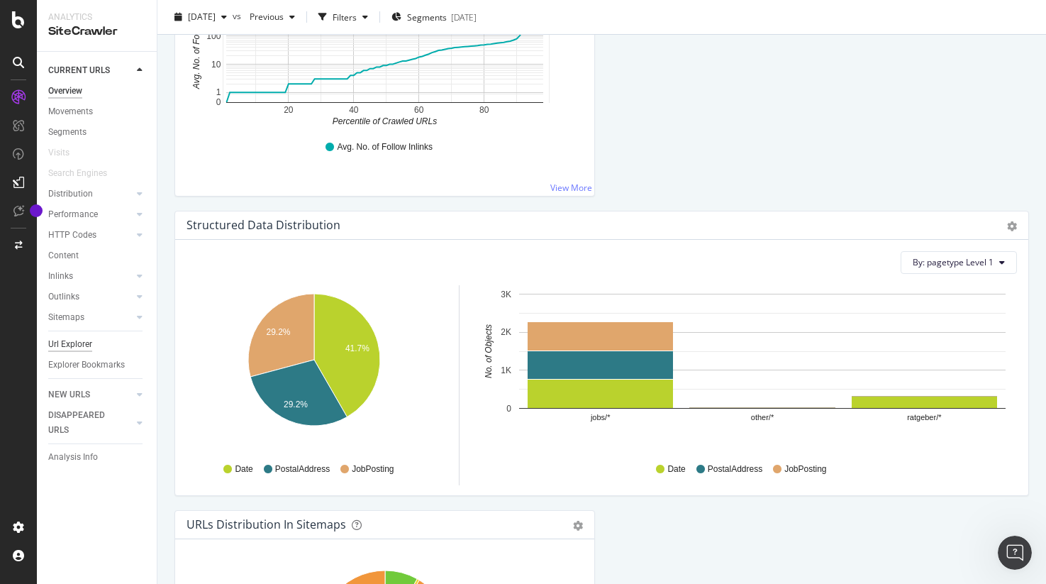
click at [89, 339] on div "Url Explorer" at bounding box center [70, 344] width 44 height 15
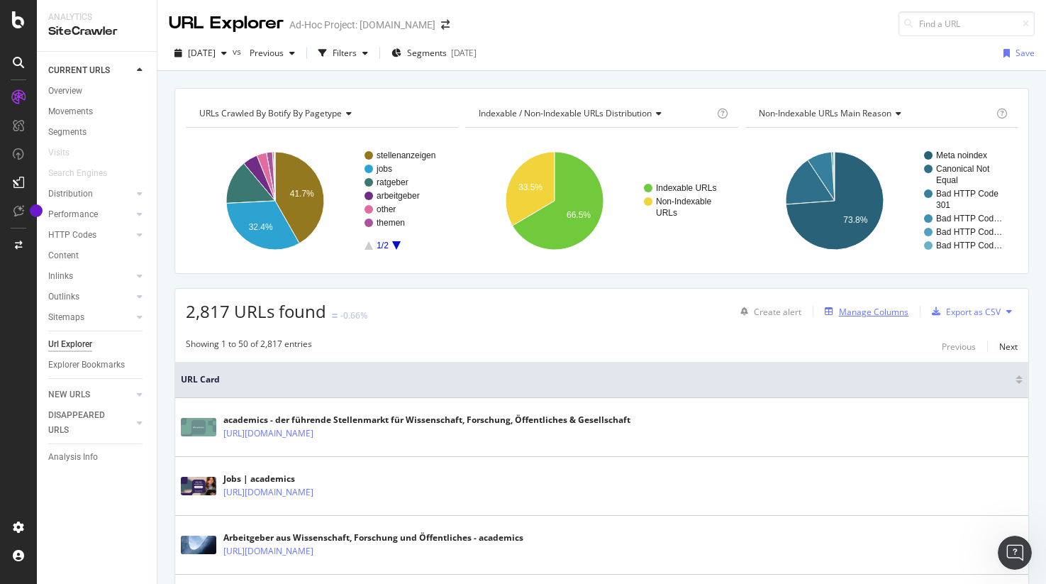
click at [898, 306] on div "Manage Columns" at bounding box center [873, 312] width 69 height 12
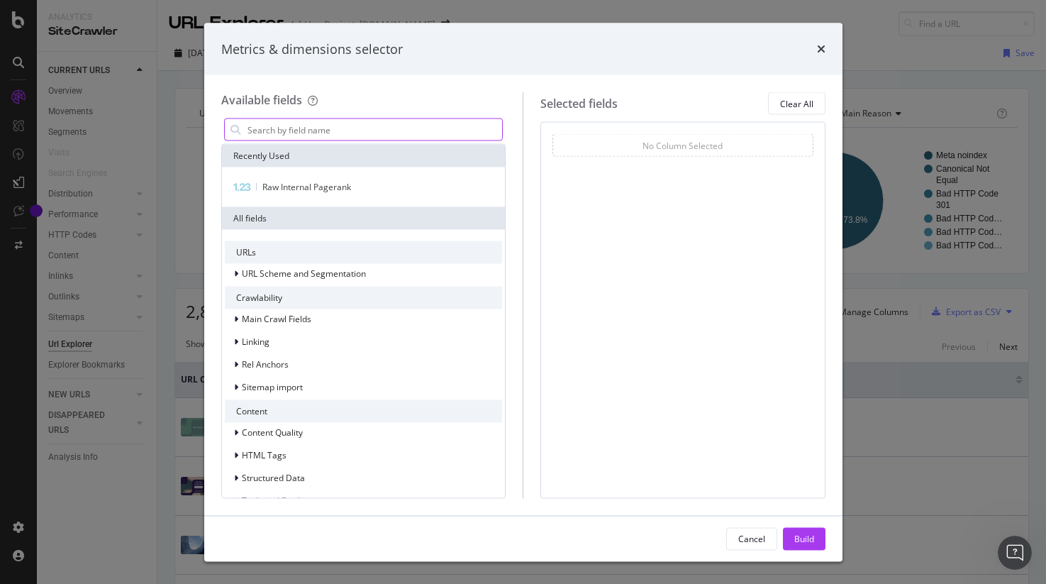
click at [366, 135] on input "modal" at bounding box center [374, 129] width 257 height 21
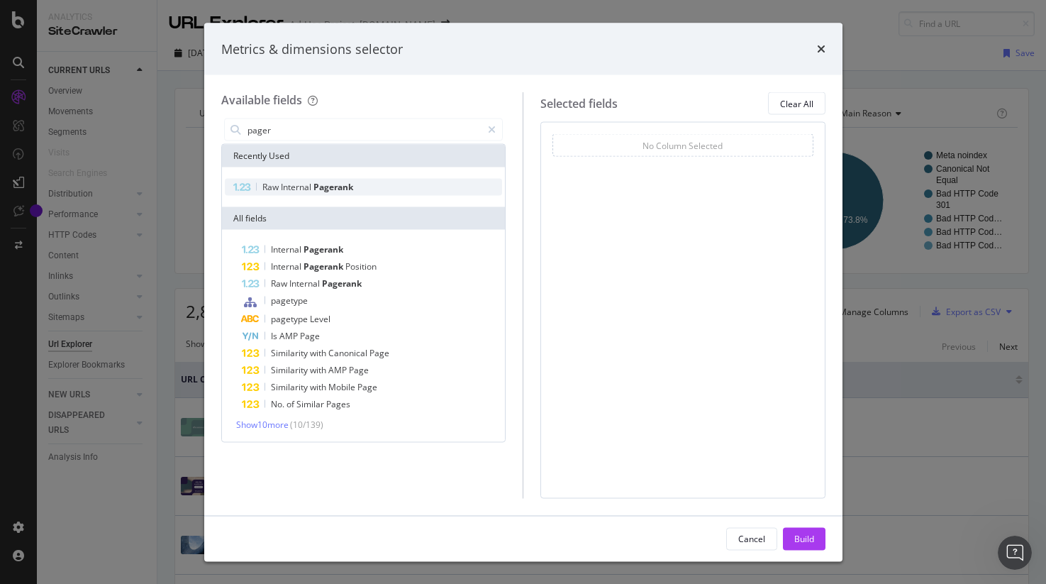
click at [373, 192] on div "Raw Internal Pagerank" at bounding box center [364, 187] width 278 height 17
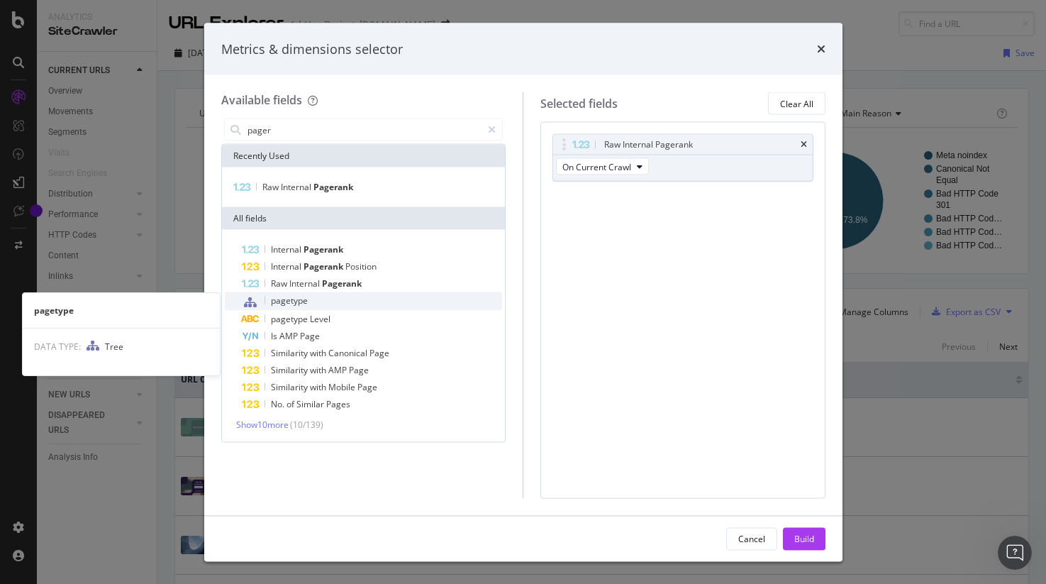
click at [352, 299] on div "pagetype" at bounding box center [372, 301] width 261 height 18
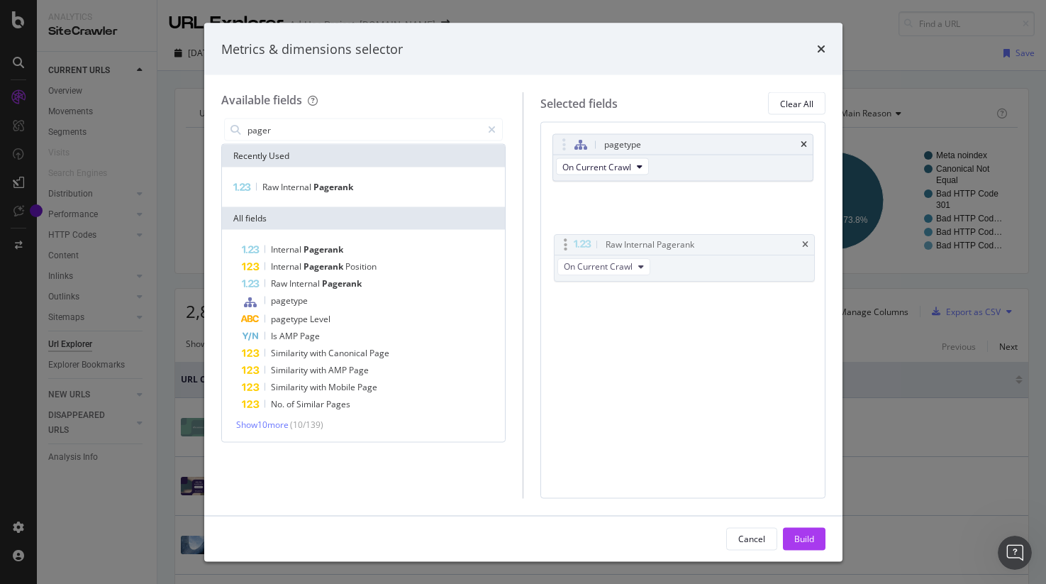
drag, startPoint x: 673, startPoint y: 148, endPoint x: 668, endPoint y: 233, distance: 85.2
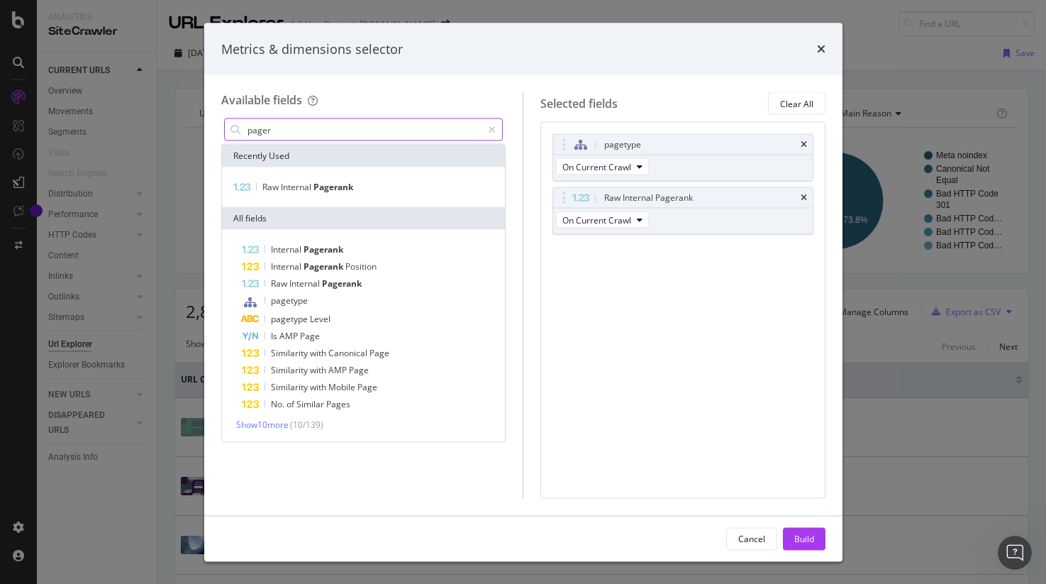
click at [270, 129] on input "pager" at bounding box center [364, 129] width 236 height 21
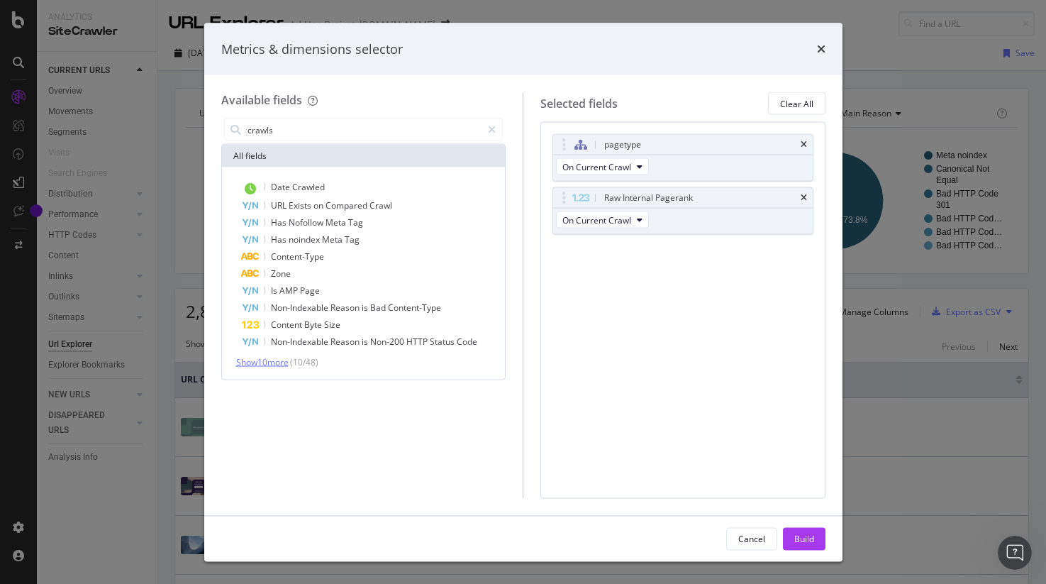
click at [279, 361] on span "Show 10 more" at bounding box center [262, 362] width 52 height 12
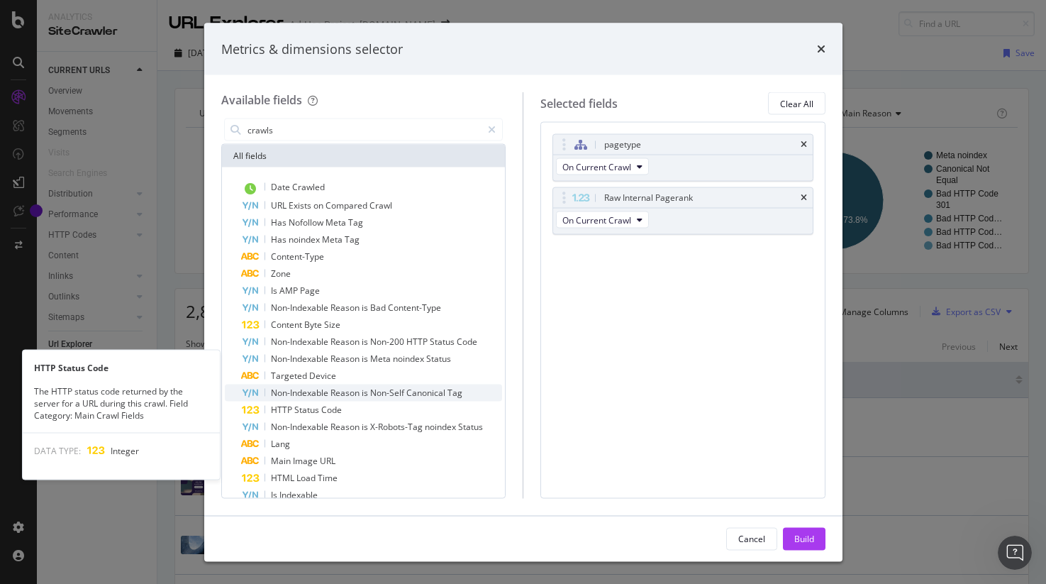
scroll to position [52, 0]
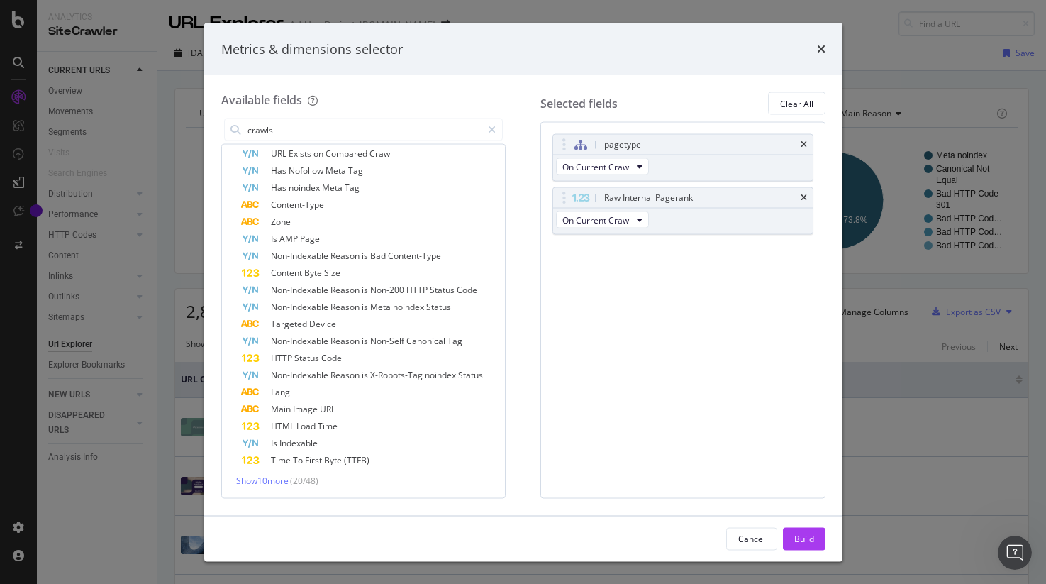
click at [275, 472] on div "Date Crawled URL Exists on Compared Crawl Has Nofollow Meta Tag Has noindex Met…" at bounding box center [364, 307] width 278 height 360
click at [273, 479] on span "Show 10 more" at bounding box center [262, 480] width 52 height 12
click at [355, 136] on input "crawls" at bounding box center [364, 129] width 236 height 21
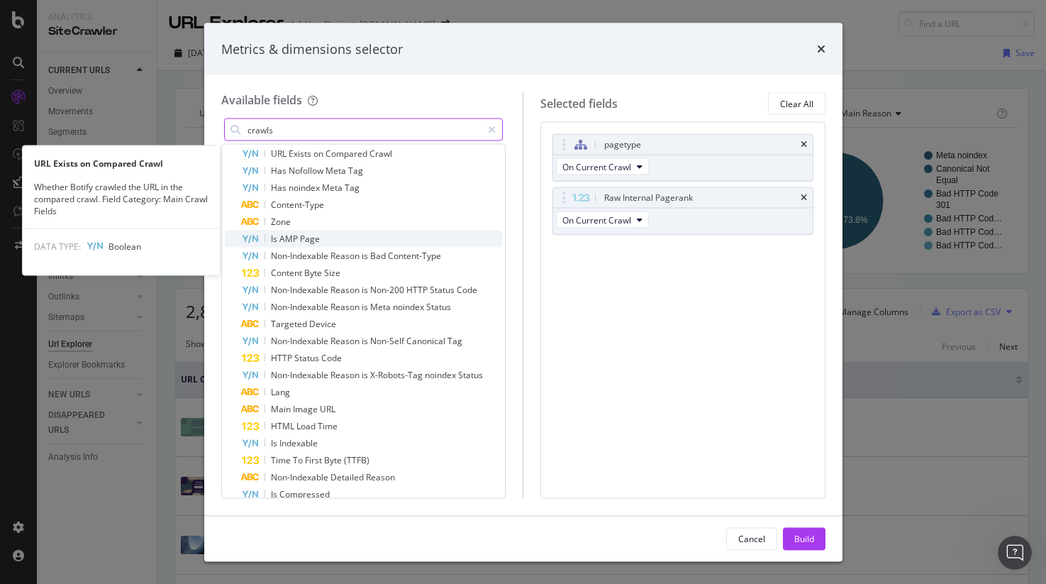
scroll to position [0, 0]
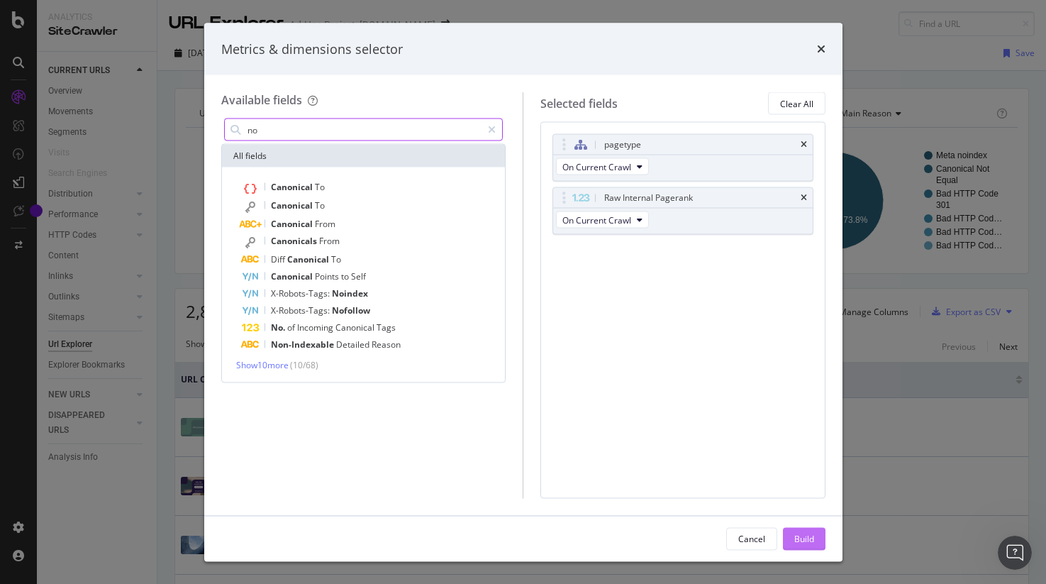
type input "no"
click at [821, 540] on button "Build" at bounding box center [804, 538] width 43 height 23
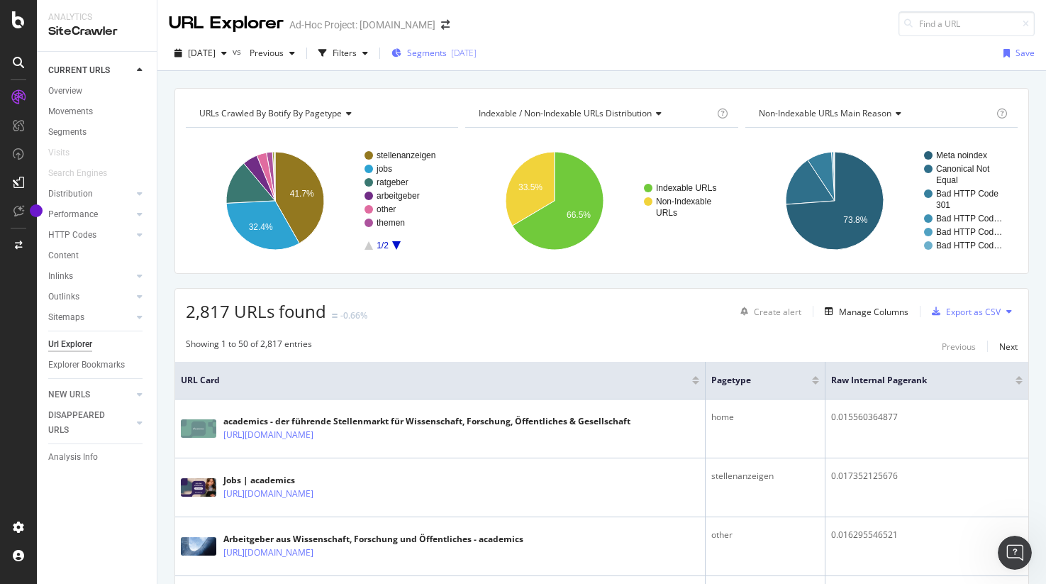
click at [477, 53] on div "[DATE]" at bounding box center [464, 53] width 26 height 12
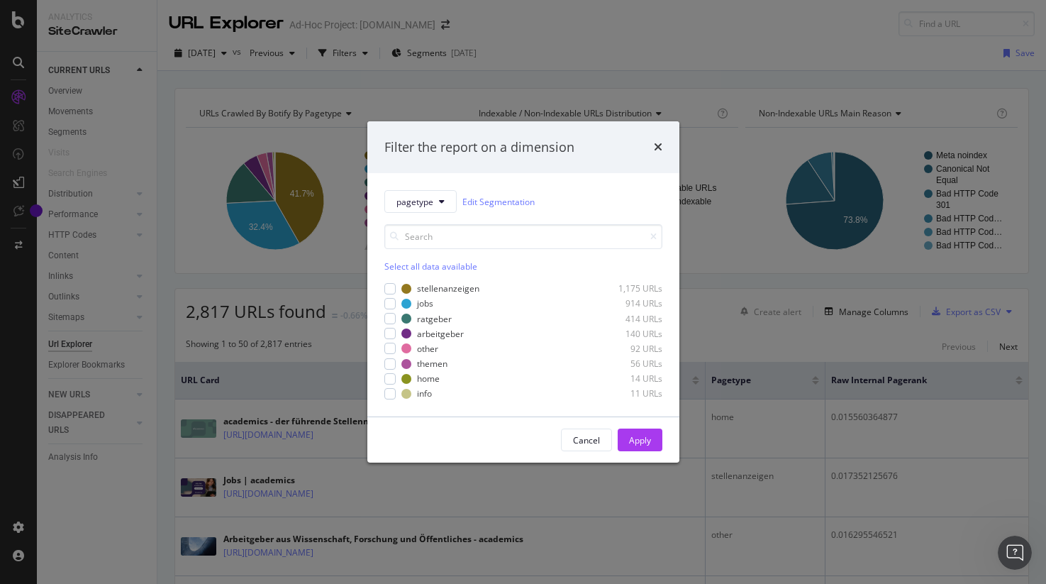
click at [316, 80] on div "Filter the report on a dimension pagetype Edit Segmentation Select all data ava…" at bounding box center [523, 292] width 1046 height 584
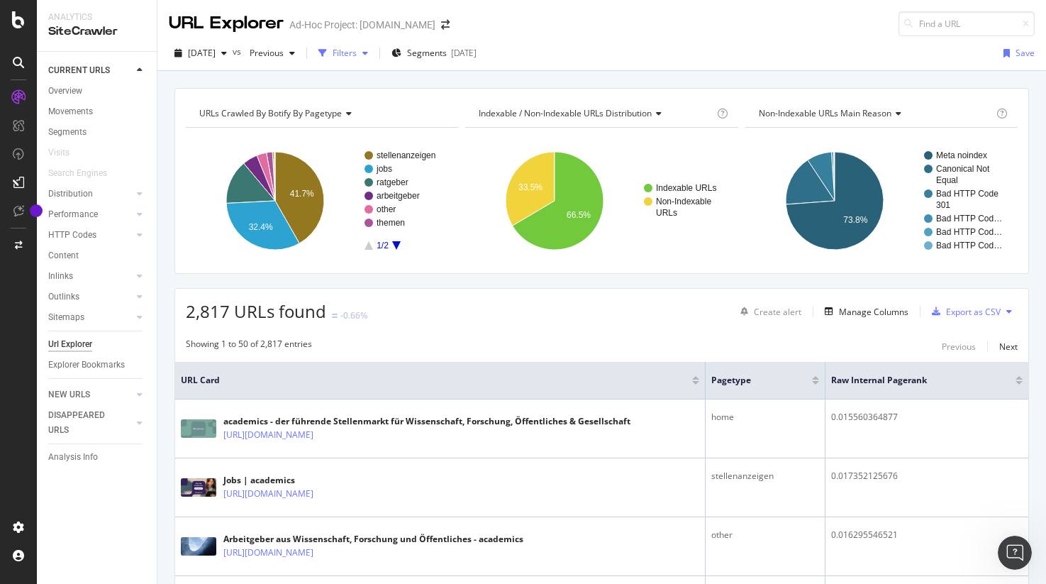
click at [357, 51] on div "Filters" at bounding box center [345, 53] width 24 height 12
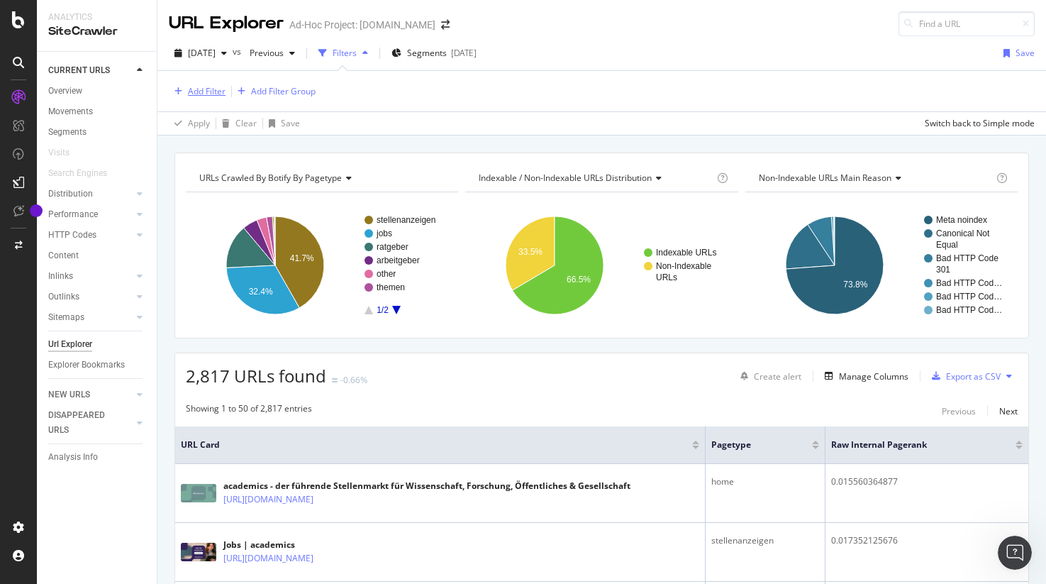
click at [195, 89] on div "Add Filter" at bounding box center [207, 91] width 38 height 12
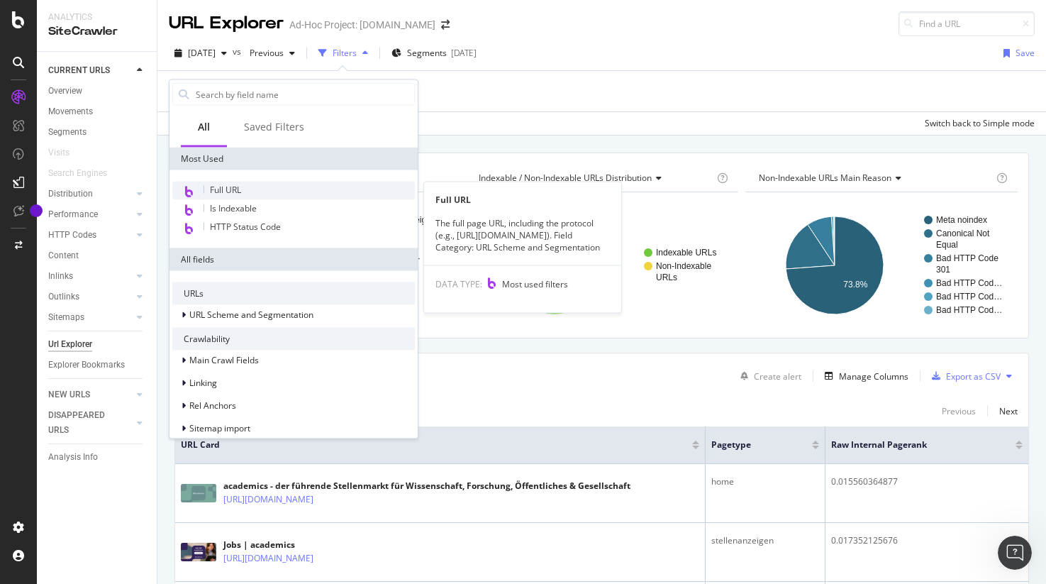
click at [249, 187] on div "Full URL" at bounding box center [293, 191] width 243 height 18
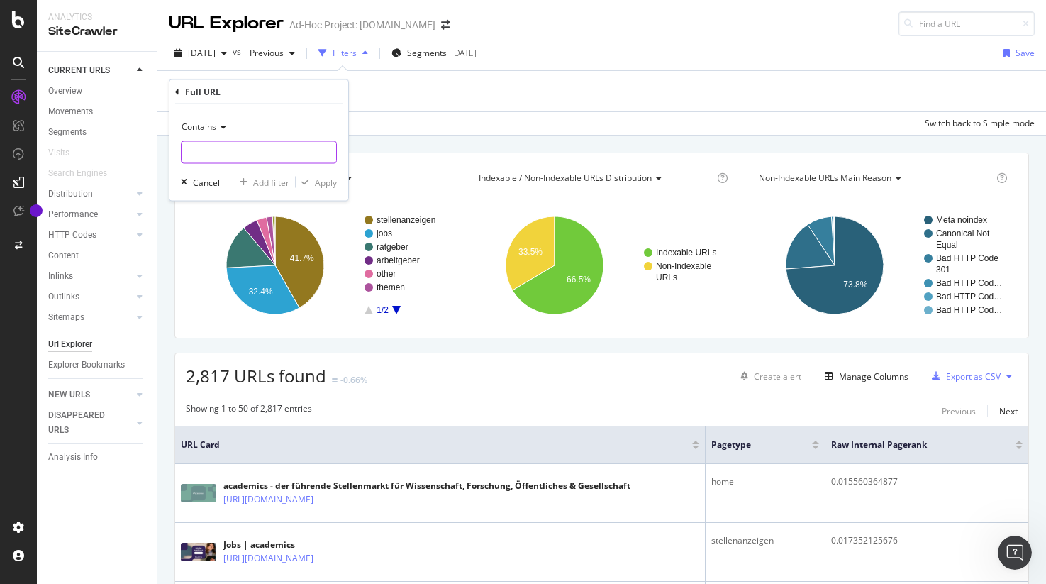
click at [255, 152] on input "text" at bounding box center [259, 152] width 155 height 23
click at [216, 131] on div "Contains" at bounding box center [259, 127] width 156 height 23
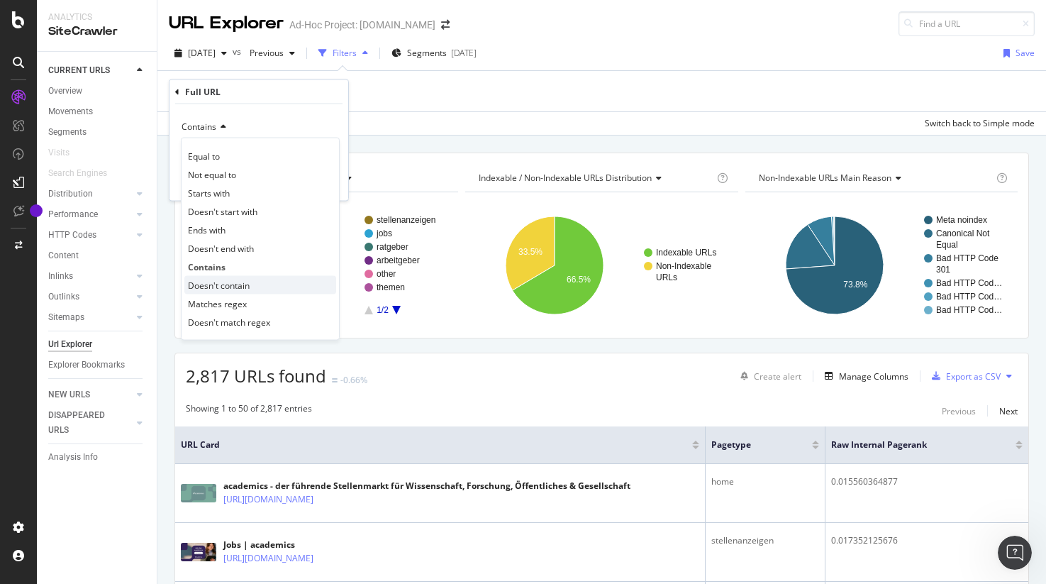
click at [245, 281] on span "Doesn't contain" at bounding box center [219, 285] width 62 height 12
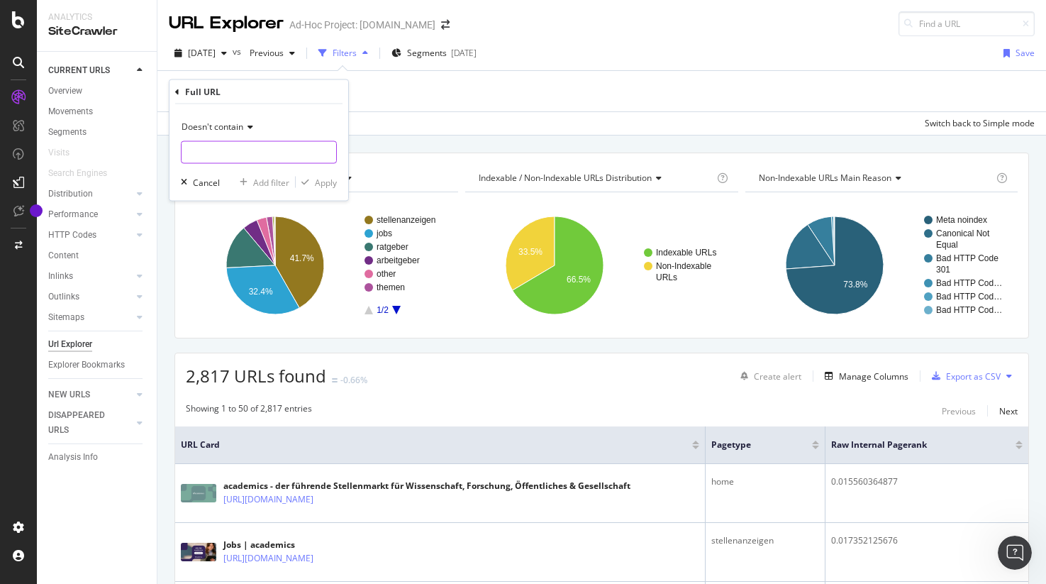
click at [261, 157] on input "text" at bounding box center [259, 152] width 155 height 23
type input "?"
click at [330, 185] on div "Apply" at bounding box center [326, 182] width 22 height 12
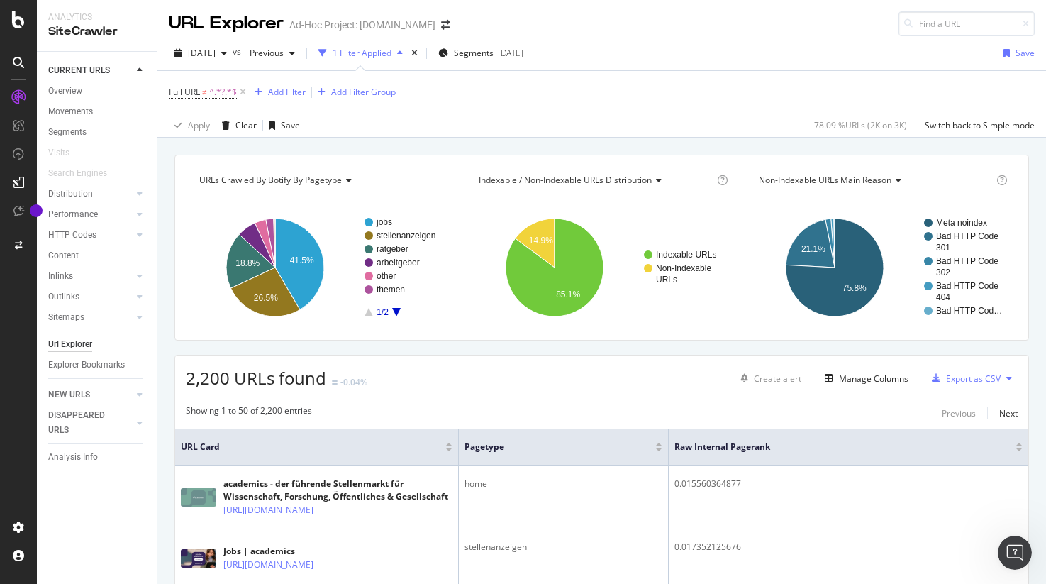
click at [425, 140] on div "URLs Crawled By Botify By pagetype Chart (by Value) Table Expand Export as CSV …" at bounding box center [601, 155] width 888 height 34
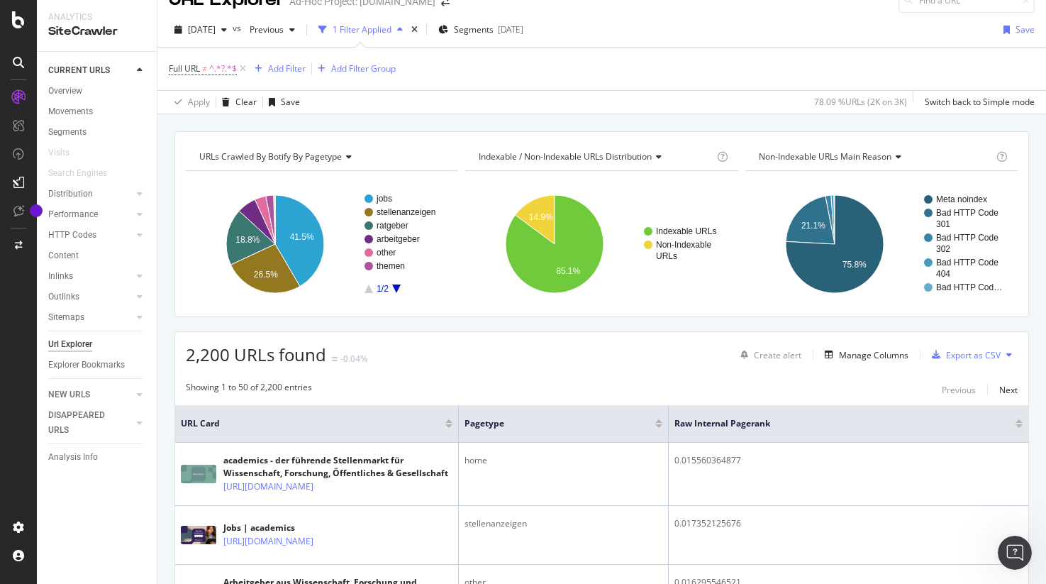
scroll to position [35, 0]
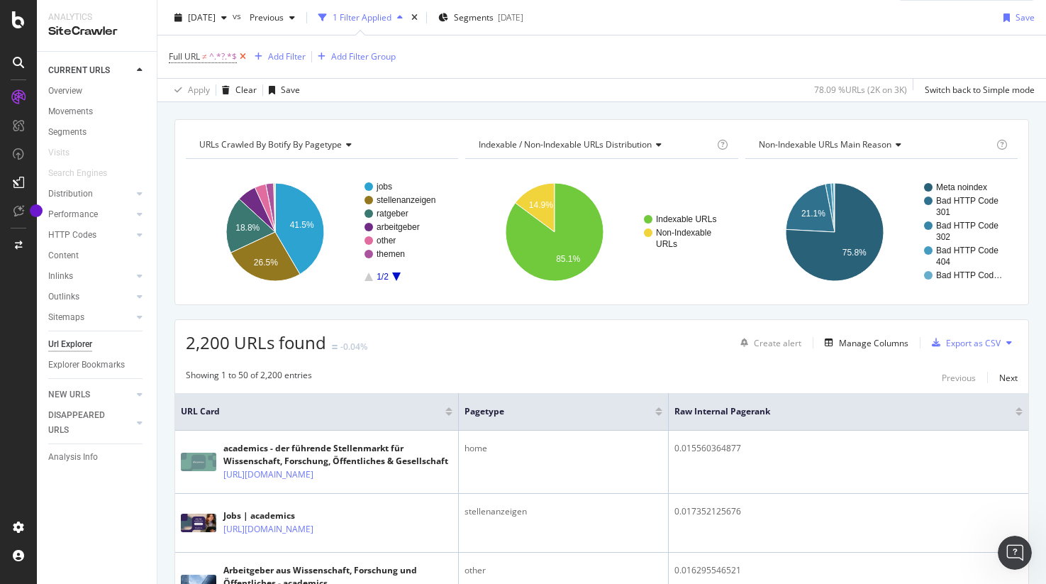
click at [240, 60] on icon at bounding box center [243, 57] width 12 height 14
click at [489, 86] on div "Apply Clear Save 78.09 % URLs ( 2K on 3K ) Switch back to Simple mode" at bounding box center [601, 89] width 888 height 23
click at [377, 97] on div "Apply Clear Save 78.09 % URLs ( 2K on 3K ) Switch back to Simple mode" at bounding box center [601, 89] width 888 height 23
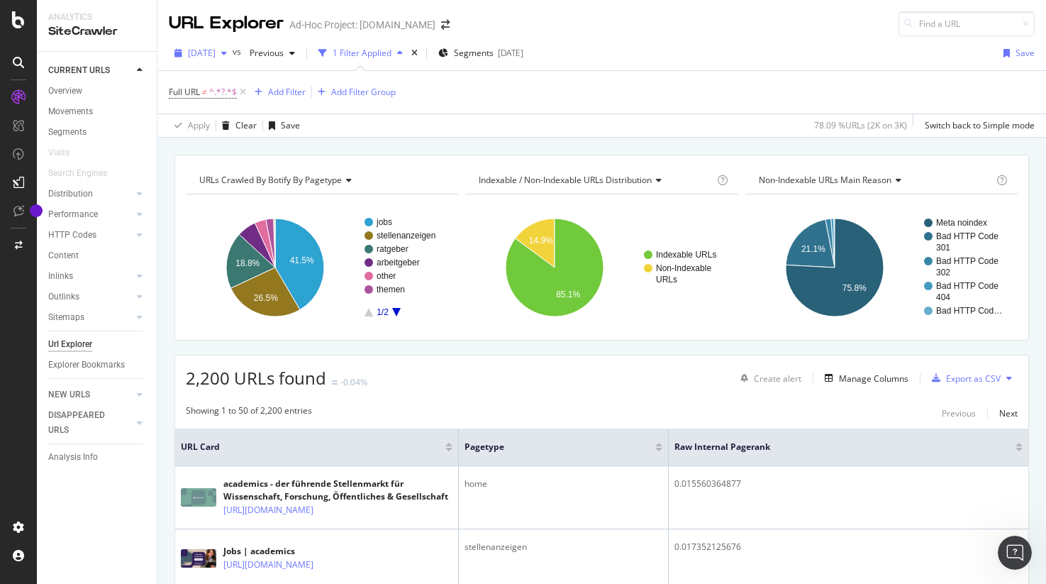
click at [216, 52] on span "[DATE]" at bounding box center [202, 53] width 28 height 12
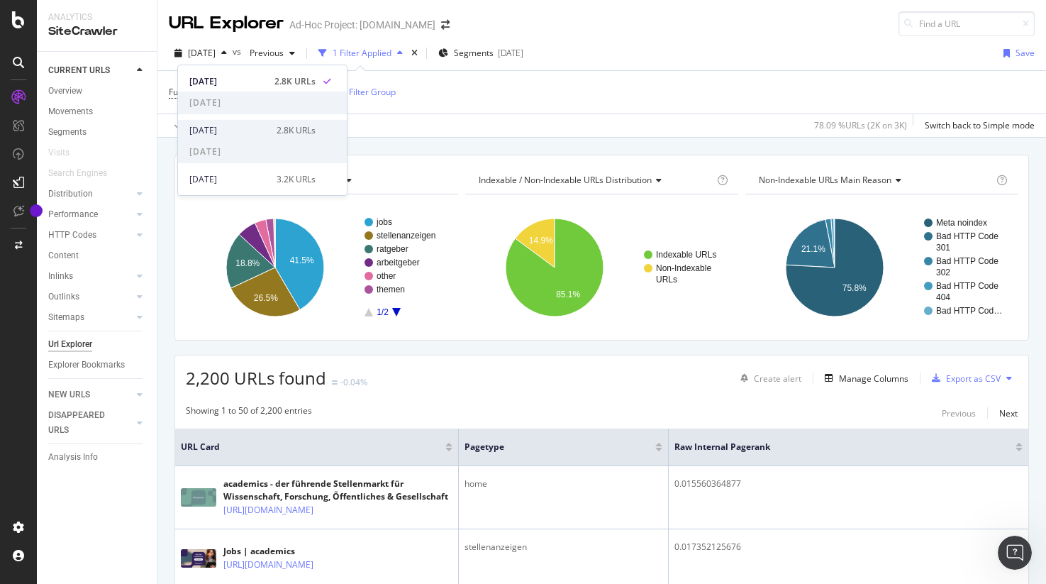
click at [216, 130] on div "[DATE]" at bounding box center [228, 130] width 79 height 13
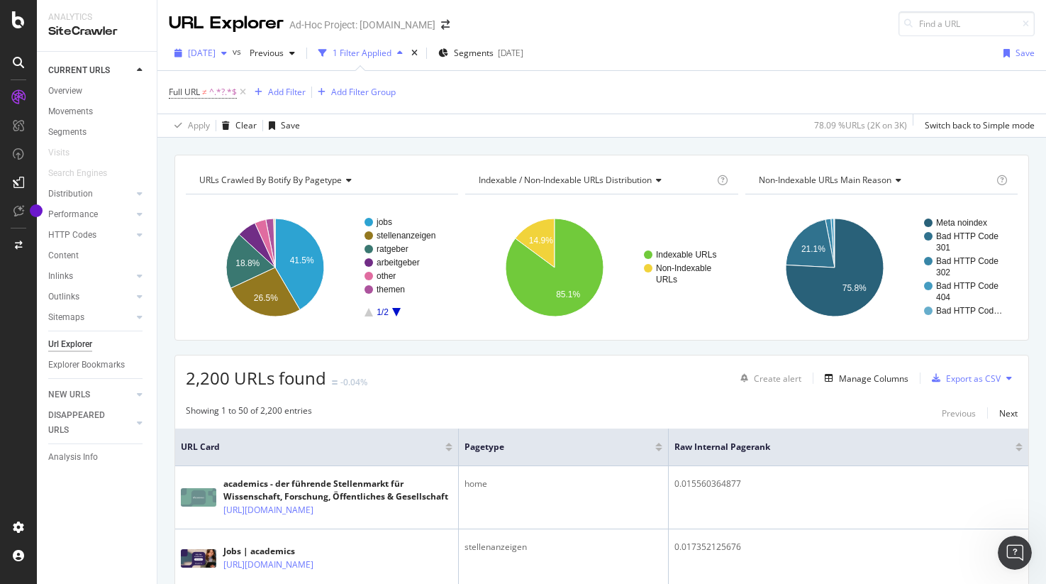
click at [233, 48] on div "[DATE]" at bounding box center [201, 53] width 64 height 21
click at [486, 140] on div "URLs Crawled By Botify By pagetype Chart (by Value) Table Expand Export as CSV …" at bounding box center [601, 155] width 888 height 34
click at [682, 143] on div "URLs Crawled By Botify By pagetype Chart (by Value) Table Expand Export as CSV …" at bounding box center [601, 155] width 888 height 34
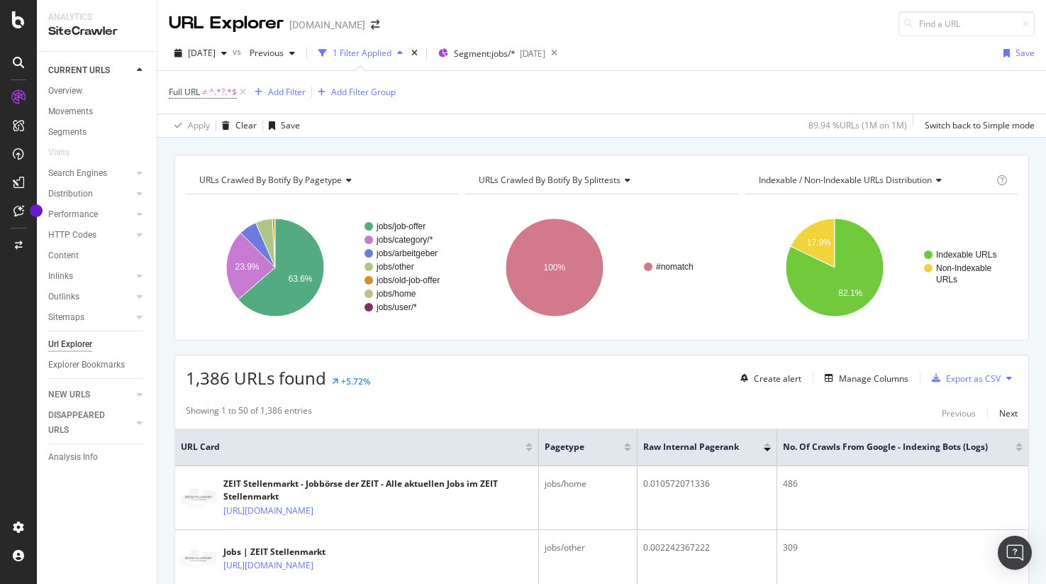
click at [393, 143] on div "URLs Crawled By Botify By pagetype Chart (by Value) Table Expand Export as CSV …" at bounding box center [601, 155] width 888 height 34
click at [957, 384] on div "Export as CSV" at bounding box center [973, 378] width 55 height 12
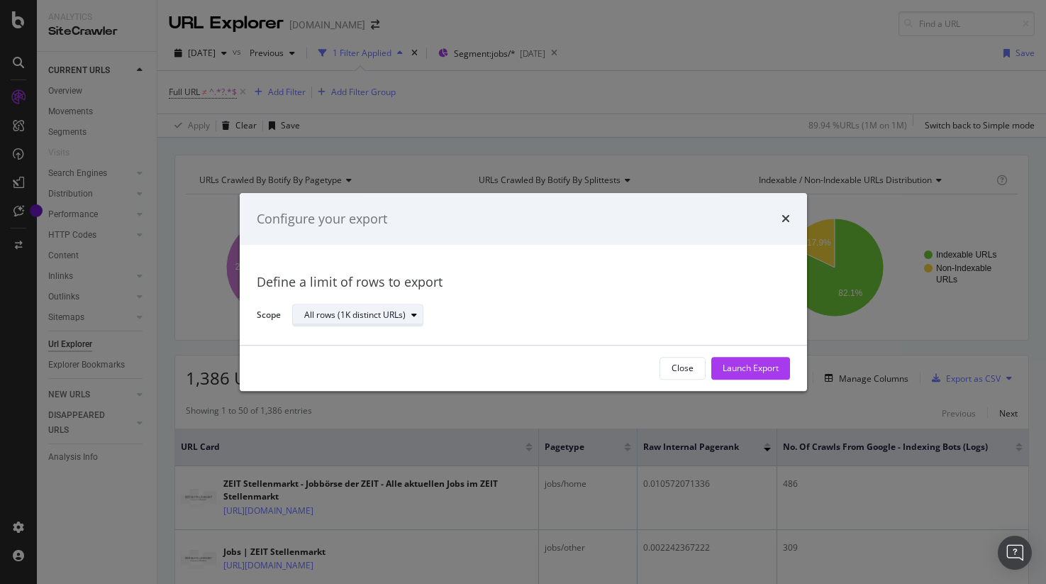
click at [408, 315] on div "modal" at bounding box center [414, 315] width 17 height 9
click at [509, 312] on div "All rows (1K distinct URLs)" at bounding box center [535, 315] width 486 height 25
click at [762, 370] on div "Launch Export" at bounding box center [751, 368] width 56 height 12
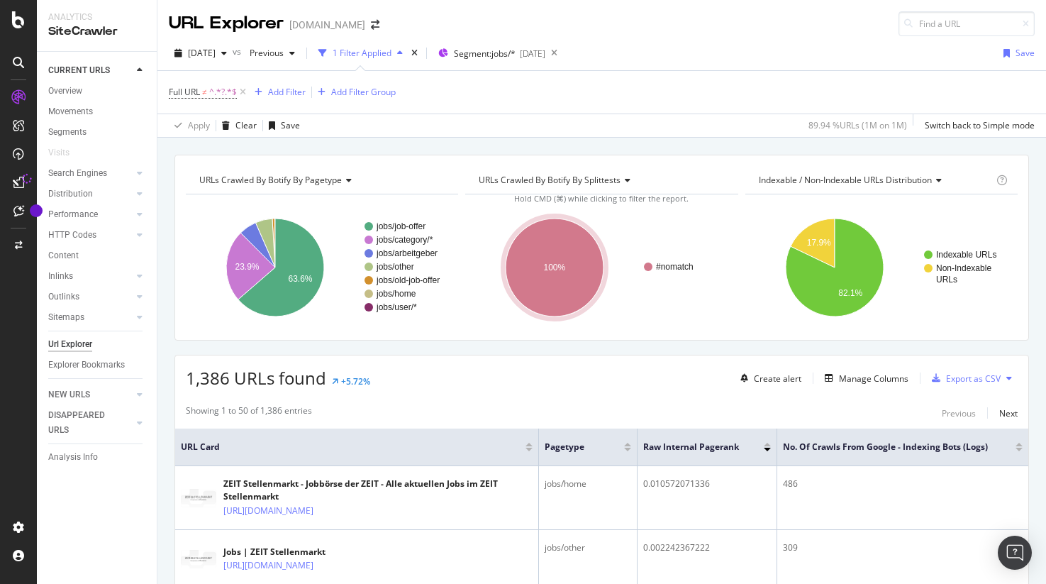
drag, startPoint x: 681, startPoint y: 103, endPoint x: 681, endPoint y: 96, distance: 7.1
click at [681, 102] on div "Full URL ≠ ^.*?.*$ Add Filter Add Filter Group" at bounding box center [602, 92] width 866 height 43
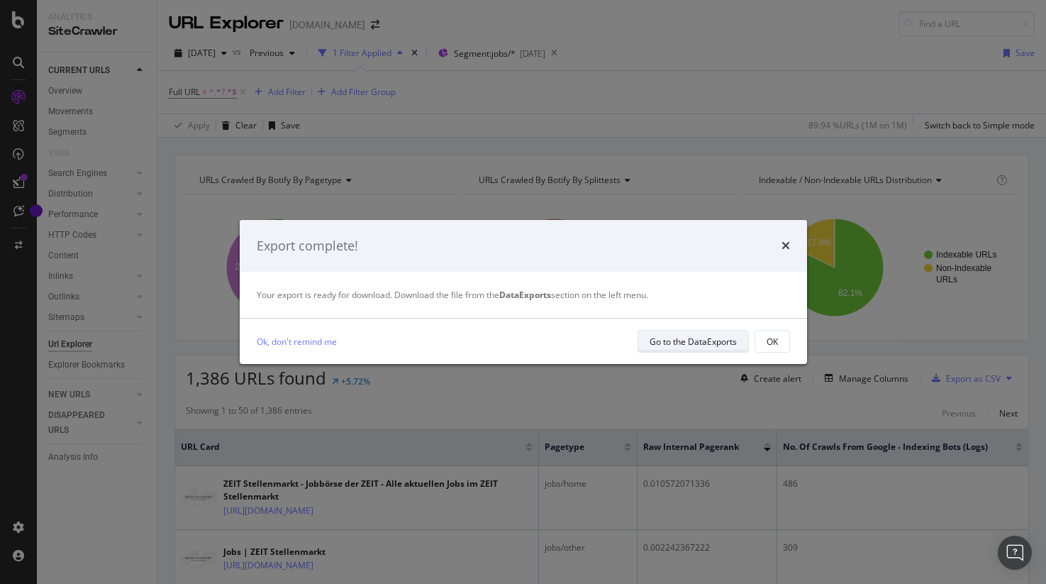
click at [710, 343] on div "Go to the DataExports" at bounding box center [693, 341] width 87 height 12
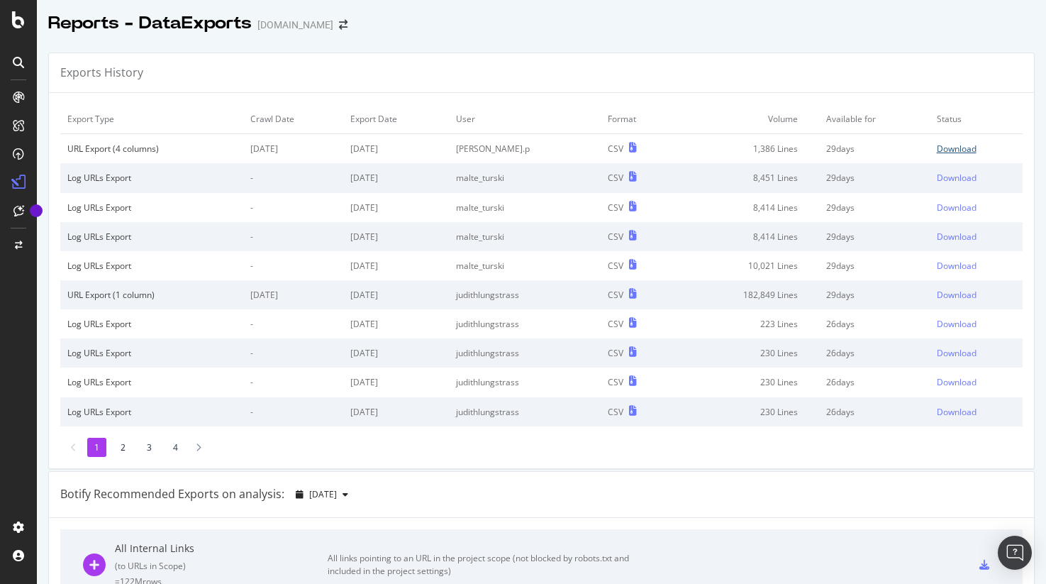
click at [968, 150] on div "Download" at bounding box center [957, 149] width 40 height 12
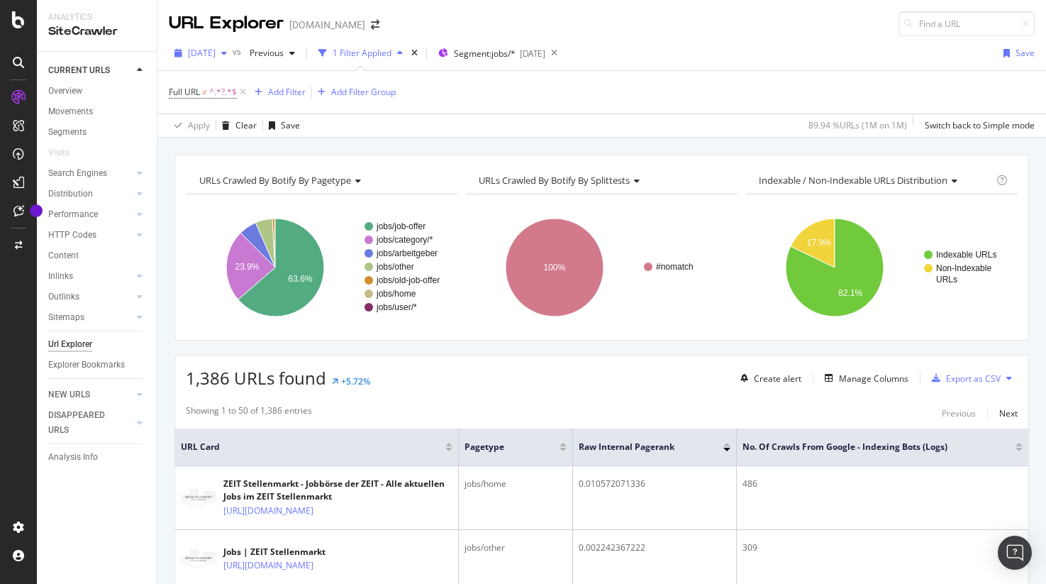
click at [216, 53] on span "2025 Sep. 2nd" at bounding box center [202, 53] width 28 height 12
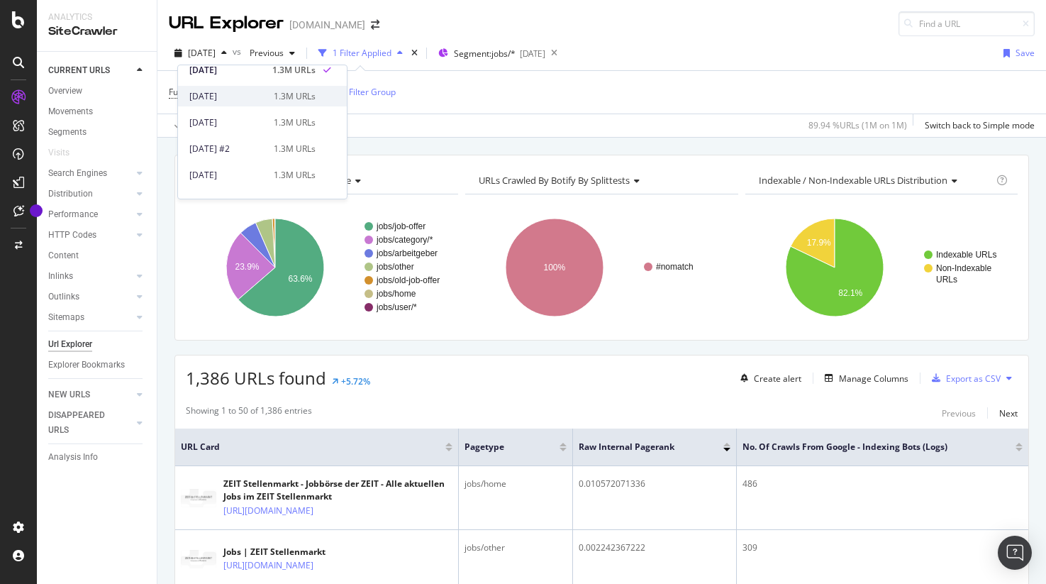
scroll to position [44, 0]
